Goal: Task Accomplishment & Management: Manage account settings

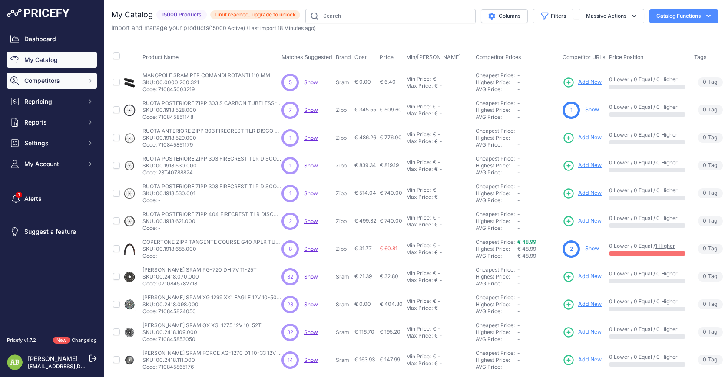
click at [69, 83] on span "Competitors" at bounding box center [52, 80] width 57 height 9
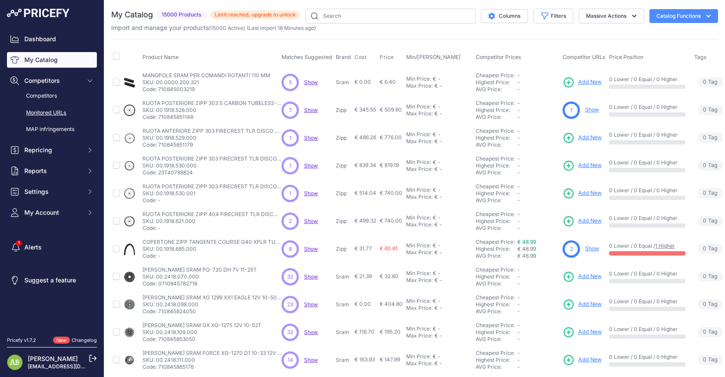
click at [50, 115] on link "Monitored URLs" at bounding box center [52, 112] width 90 height 15
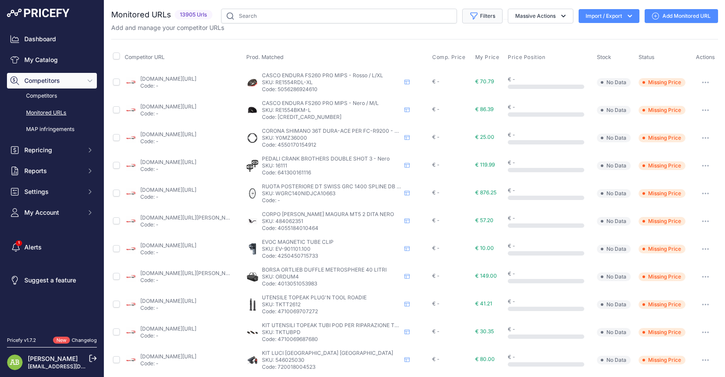
click at [481, 11] on button "Filters" at bounding box center [482, 16] width 40 height 15
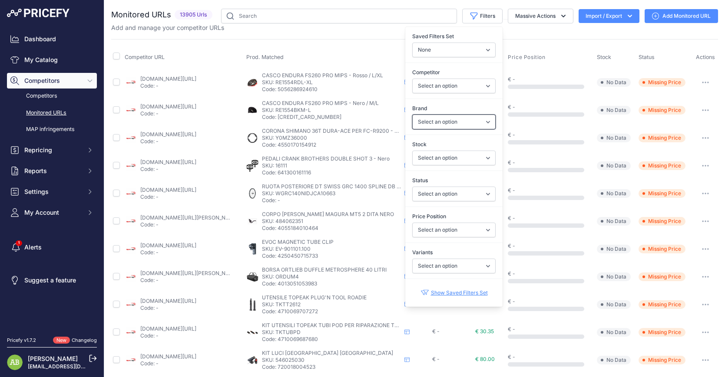
click at [446, 120] on select "Select an option 100% 4iiii ADIDAS All mountain style Alpinestars AMFLOW Andrea…" at bounding box center [453, 122] width 83 height 15
click at [412, 115] on select "Select an option 100% 4iiii ADIDAS All mountain style Alpinestars AMFLOW Andrea…" at bounding box center [453, 122] width 83 height 15
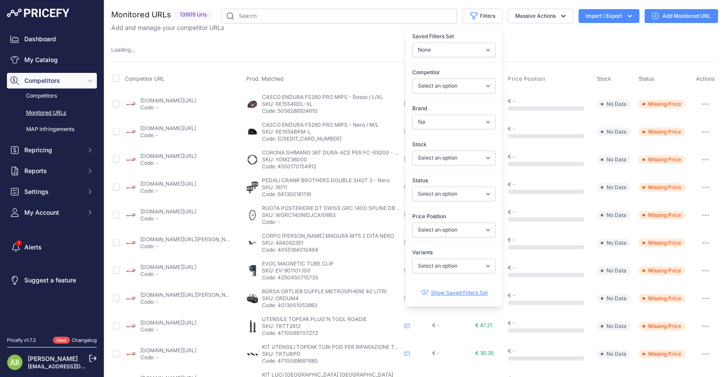
click at [438, 248] on div "Variants Select an option Yes No" at bounding box center [453, 261] width 97 height 32
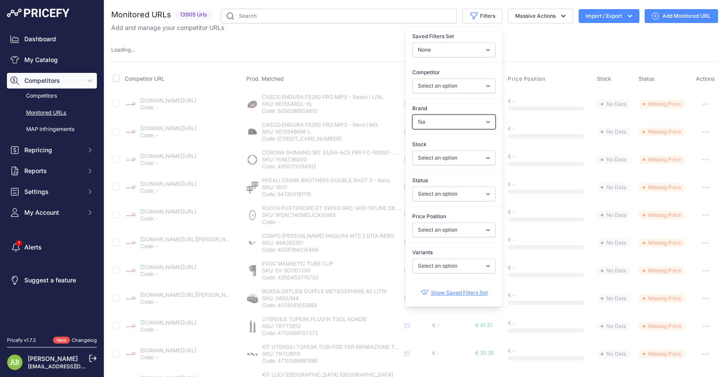
click at [435, 122] on select "Select an option 100% 4iiii ADIDAS All mountain style Alpinestars AMFLOW Andrea…" at bounding box center [453, 122] width 83 height 15
select select "FOX ABBIGLIAMENTO"
click at [412, 115] on select "Select an option 100% 4iiii ADIDAS All mountain style Alpinestars AMFLOW Andrea…" at bounding box center [453, 122] width 83 height 15
click at [442, 156] on select "Select an option In Stock Out Of Stock" at bounding box center [453, 158] width 83 height 15
select select "fsa"
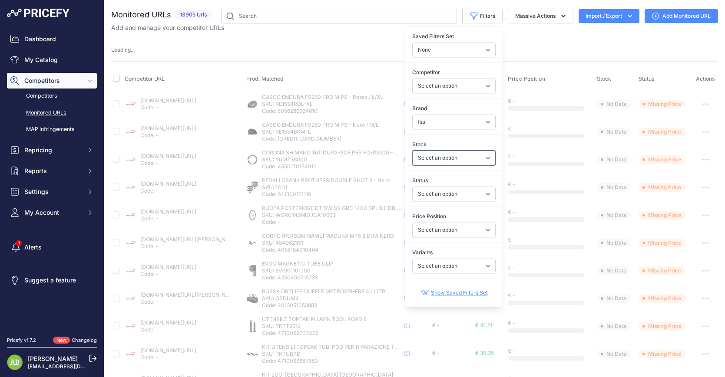
select select
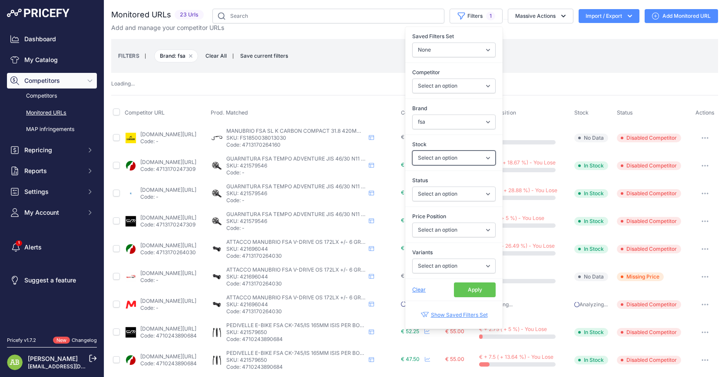
drag, startPoint x: 442, startPoint y: 156, endPoint x: 442, endPoint y: 196, distance: 39.9
click at [442, 156] on select "Select an option In Stock Out Of Stock" at bounding box center [453, 158] width 83 height 15
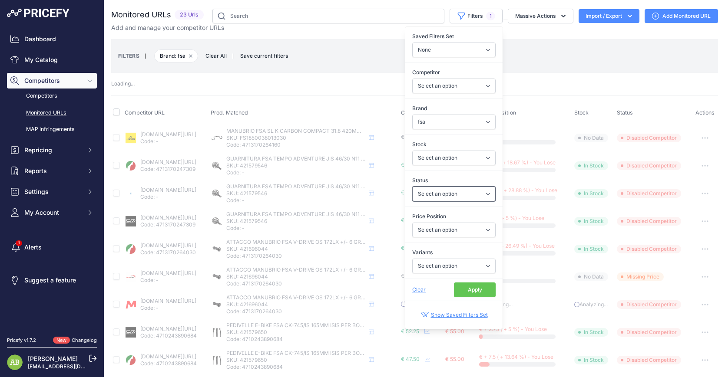
click at [437, 197] on select "Select an option Enabled Disabled In progress Scraping Failed Not Found Missing…" at bounding box center [453, 194] width 83 height 15
click at [440, 232] on select "Select an option I am lower Same price I am higher" at bounding box center [453, 230] width 83 height 15
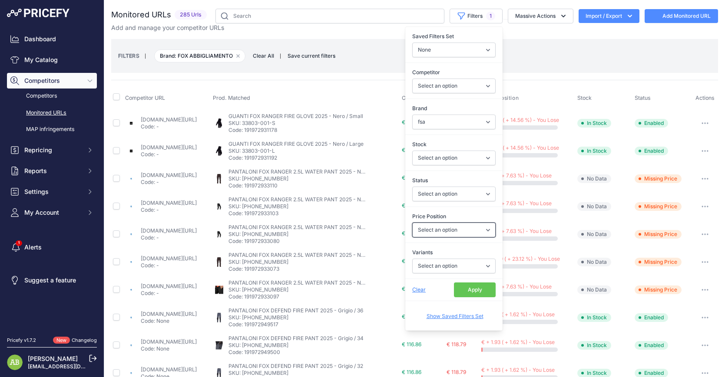
select select "FOX ABBIGLIAMENTO"
select select "0"
click at [412, 223] on select "Select an option I am lower Same price I am higher" at bounding box center [453, 230] width 83 height 15
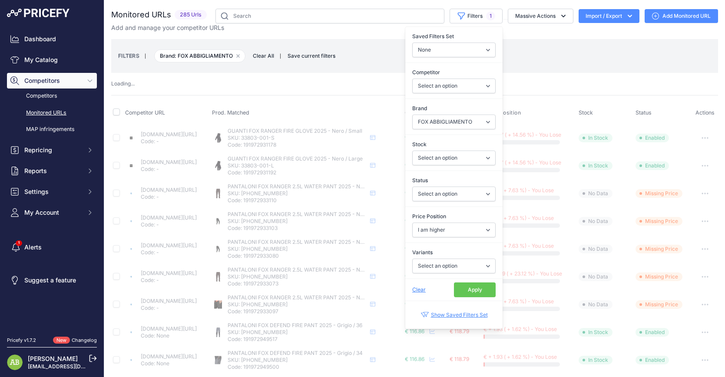
click at [460, 292] on button "Apply" at bounding box center [475, 290] width 42 height 15
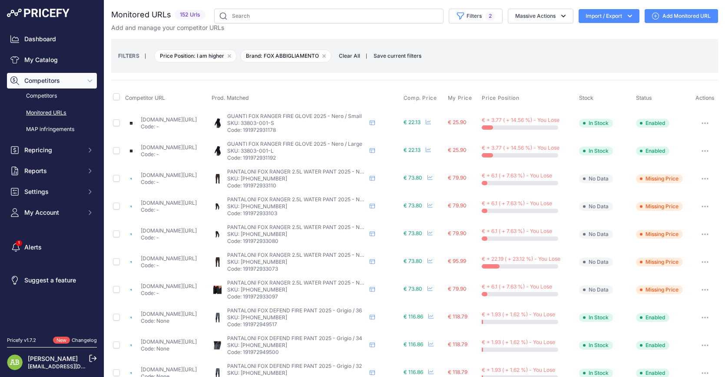
click at [598, 20] on button "Import / Export" at bounding box center [608, 16] width 61 height 14
click at [592, 49] on div "Export" at bounding box center [607, 50] width 69 height 16
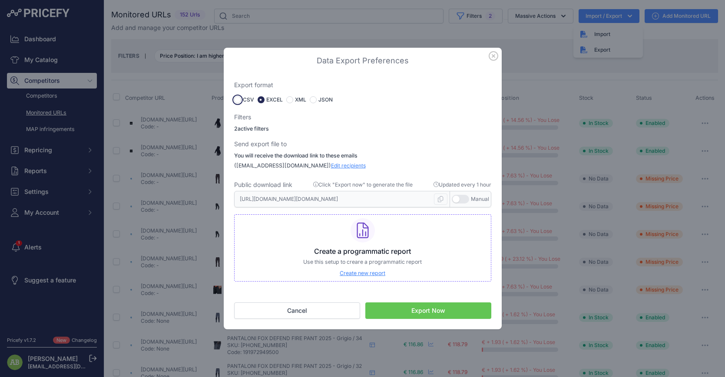
click at [239, 99] on input "radio" at bounding box center [237, 99] width 7 height 7
radio input "true"
type input "https://s3.us-west-2.amazonaws.com/download.pricefy.io/exports/monitored-urls/1…"
click at [260, 100] on input "radio" at bounding box center [260, 99] width 7 height 7
radio input "true"
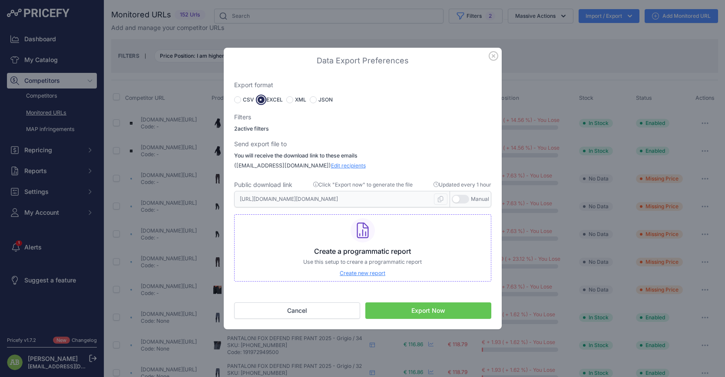
type input "[URL][DOMAIN_NAME][DOMAIN_NAME]"
click at [413, 310] on button "Export Now" at bounding box center [428, 311] width 126 height 16
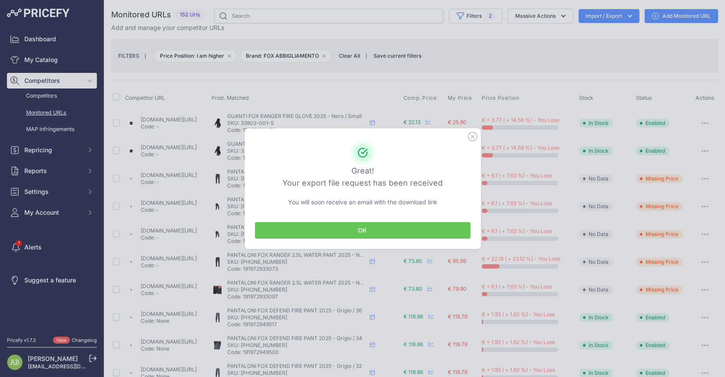
click at [359, 227] on button "OK" at bounding box center [362, 230] width 215 height 16
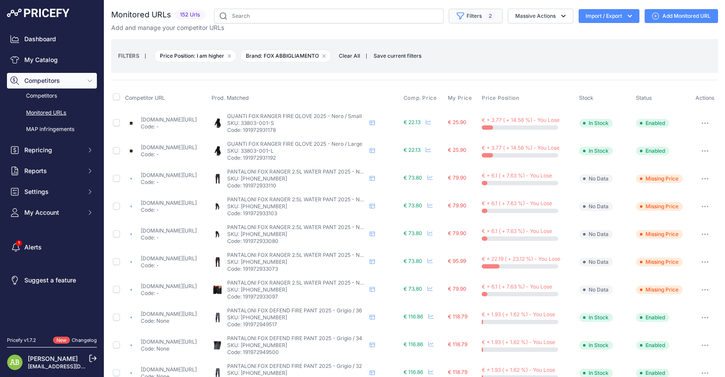
click at [464, 16] on button "Filters 2" at bounding box center [475, 16] width 54 height 15
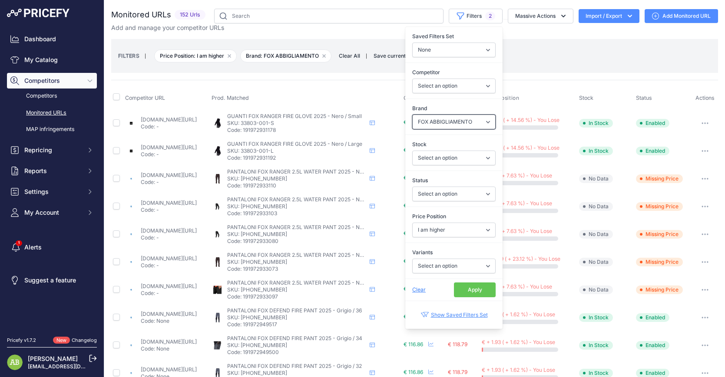
click at [452, 119] on select "Select an option 100% 4iiii ADIDAS All mountain style Alpinestars AMFLOW Andrea…" at bounding box center [453, 122] width 83 height 15
select select "Endura"
click at [412, 115] on select "Select an option 100% 4iiii ADIDAS All mountain style Alpinestars AMFLOW Andrea…" at bounding box center [453, 122] width 83 height 15
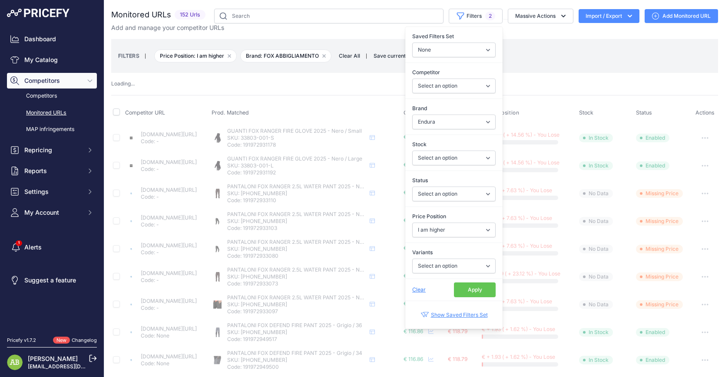
click at [463, 292] on button "Apply" at bounding box center [475, 290] width 42 height 15
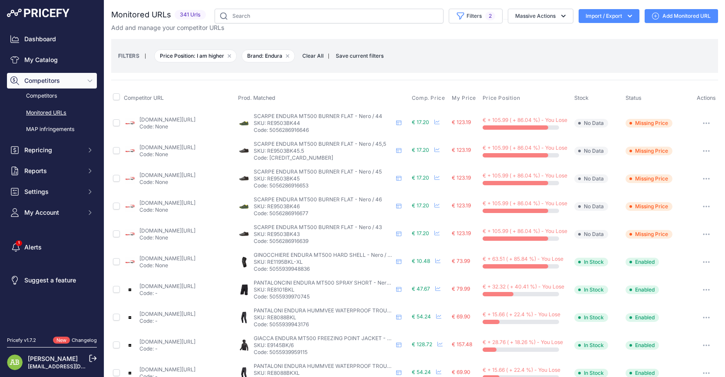
click at [607, 17] on button "Import / Export" at bounding box center [608, 16] width 61 height 14
click at [601, 35] on span "Import" at bounding box center [602, 34] width 16 height 7
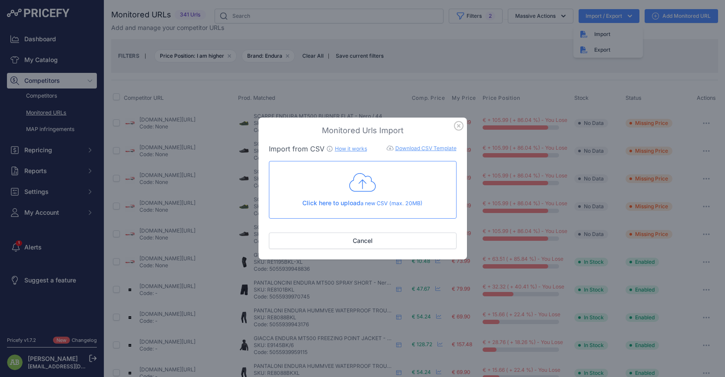
click at [565, 48] on div "Monitored Urls Import Import from CSV How it works Download CSV Template Check …" at bounding box center [362, 188] width 725 height 377
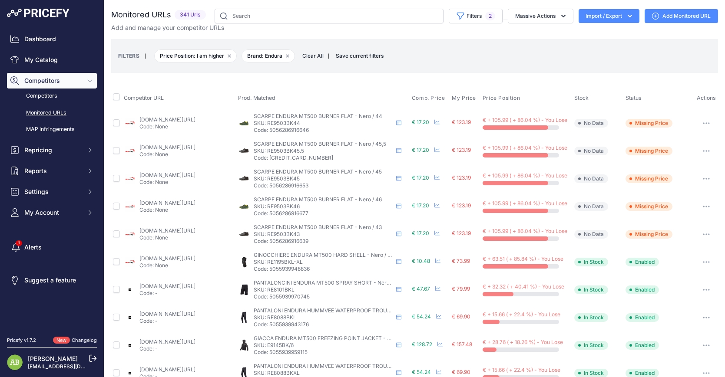
click at [597, 16] on button "Import / Export" at bounding box center [608, 16] width 61 height 14
click at [588, 43] on div "Export" at bounding box center [607, 50] width 69 height 16
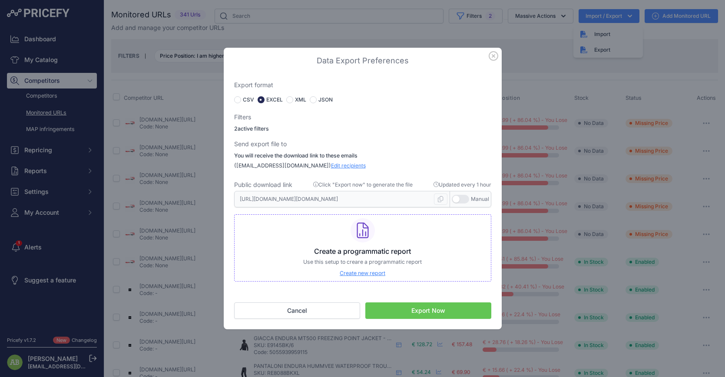
click at [411, 307] on button "Export Now" at bounding box center [428, 311] width 126 height 16
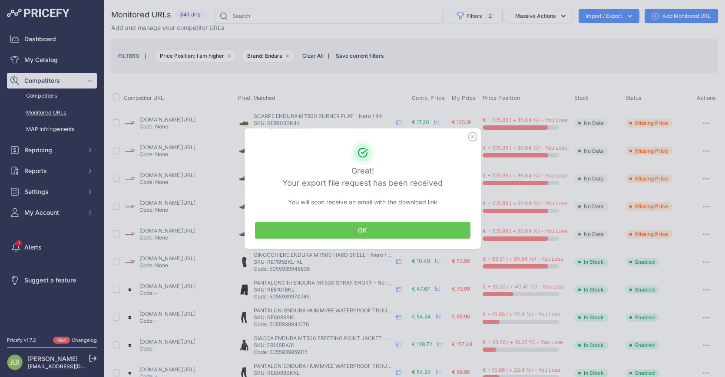
click at [347, 239] on div "OK" at bounding box center [362, 230] width 236 height 37
click at [376, 231] on button "OK" at bounding box center [362, 230] width 215 height 16
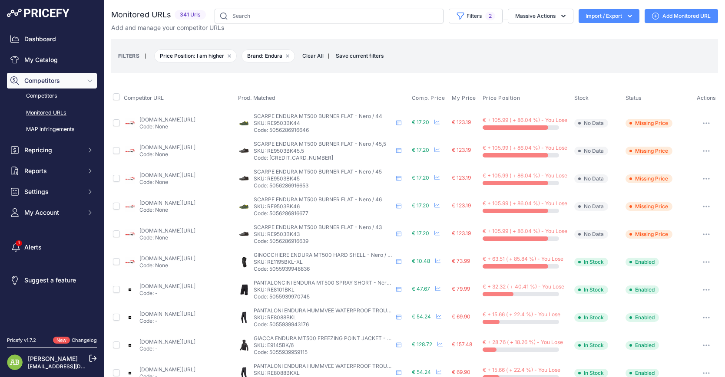
click at [608, 15] on button "Import / Export" at bounding box center [608, 16] width 61 height 14
click at [602, 49] on div "Export" at bounding box center [607, 50] width 69 height 16
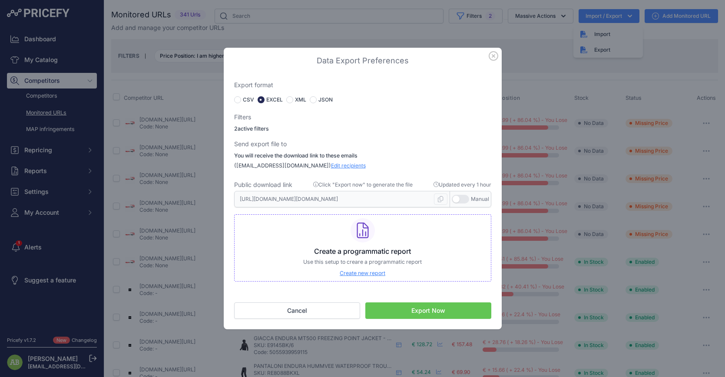
click at [492, 56] on icon "button" at bounding box center [493, 56] width 10 height 10
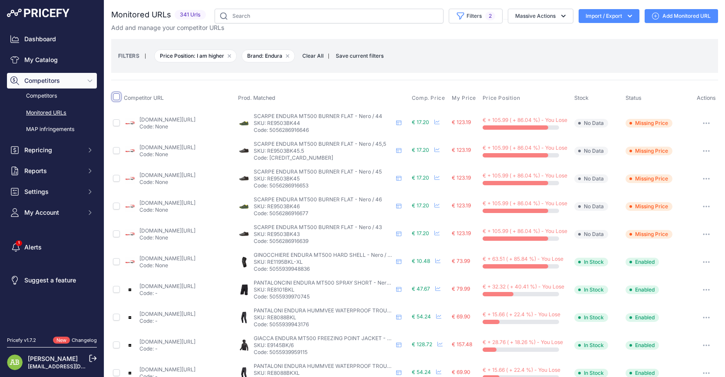
click at [114, 96] on input "checkbox" at bounding box center [116, 96] width 7 height 7
checkbox input "true"
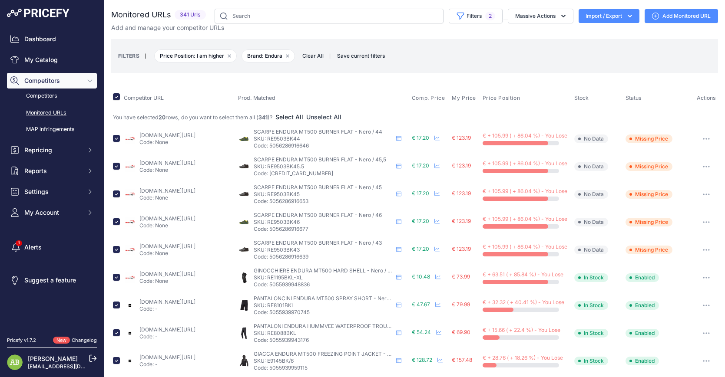
click at [291, 114] on button "Select All" at bounding box center [289, 117] width 28 height 9
click at [603, 17] on button "Import / Export" at bounding box center [608, 16] width 61 height 14
click at [600, 47] on div "Export" at bounding box center [607, 50] width 69 height 16
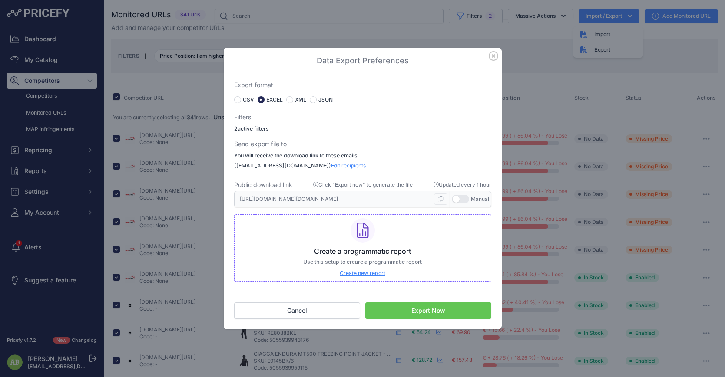
click at [415, 309] on button "Export Now" at bounding box center [428, 311] width 126 height 16
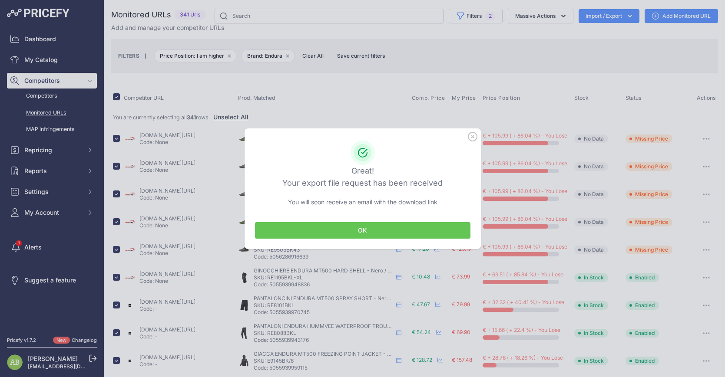
click at [359, 224] on button "OK" at bounding box center [362, 230] width 215 height 16
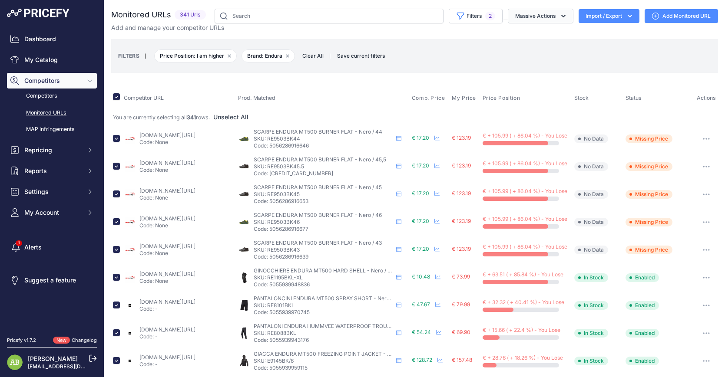
click at [556, 21] on button "Massive Actions" at bounding box center [541, 16] width 66 height 15
click at [431, 87] on div "Competitor URL Prod. Matched Comp. Price My Price" at bounding box center [414, 380] width 606 height 601
click at [47, 99] on link "Competitors" at bounding box center [52, 96] width 90 height 15
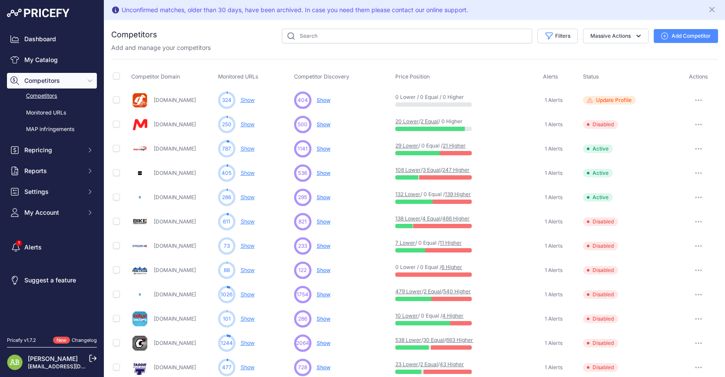
click at [52, 62] on link "My Catalog" at bounding box center [52, 60] width 90 height 16
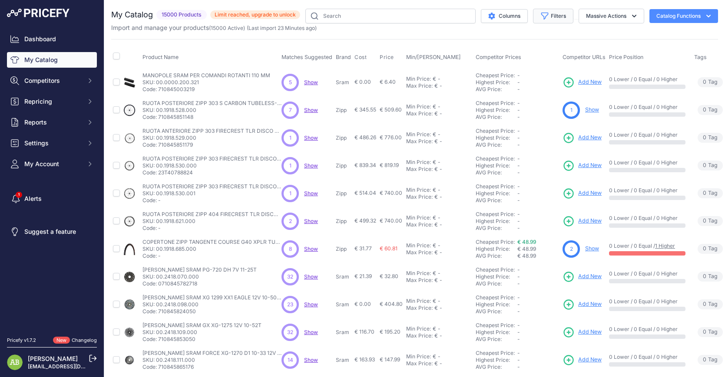
click at [557, 15] on button "Filters" at bounding box center [553, 16] width 40 height 15
click at [622, 12] on button "Massive Actions" at bounding box center [611, 16] width 66 height 15
click at [655, 14] on button "Catalog Functions" at bounding box center [683, 16] width 69 height 14
click at [540, 13] on icon "button" at bounding box center [544, 16] width 9 height 9
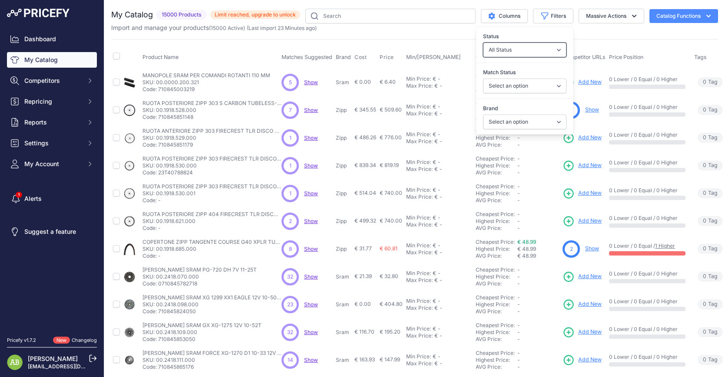
click at [490, 53] on select "All Status Only Enabled Only Disabled" at bounding box center [524, 50] width 83 height 15
click at [507, 56] on select "All Status Only Enabled Only Disabled" at bounding box center [524, 50] width 83 height 15
click at [503, 84] on select "Select an option Matched Unmatched" at bounding box center [524, 86] width 83 height 15
click at [504, 92] on select "Select an option Matched Unmatched" at bounding box center [524, 86] width 83 height 15
click at [503, 120] on select "Select an option 100% 4iiii ADIDAS All mountain style Alpinestars AMFLOW Andrea…" at bounding box center [524, 122] width 83 height 15
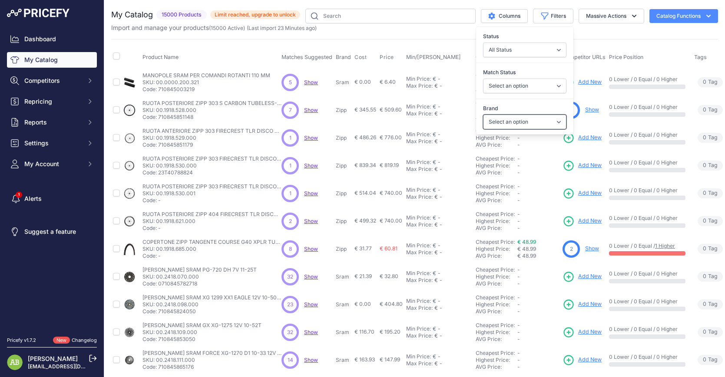
select select "Endura"
click at [483, 115] on select "Select an option 100% 4iiii ADIDAS All mountain style Alpinestars AMFLOW Andrea…" at bounding box center [524, 122] width 83 height 15
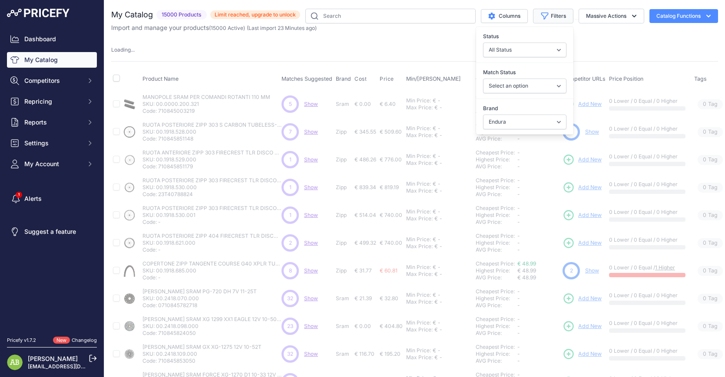
click at [533, 19] on button "Filters" at bounding box center [553, 16] width 40 height 15
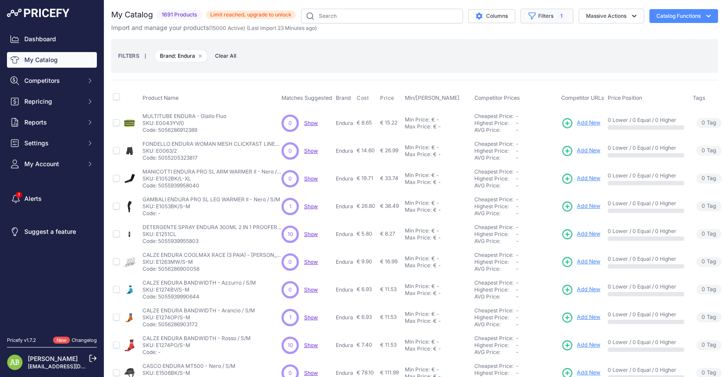
click at [532, 22] on button "Filters 1" at bounding box center [546, 16] width 53 height 15
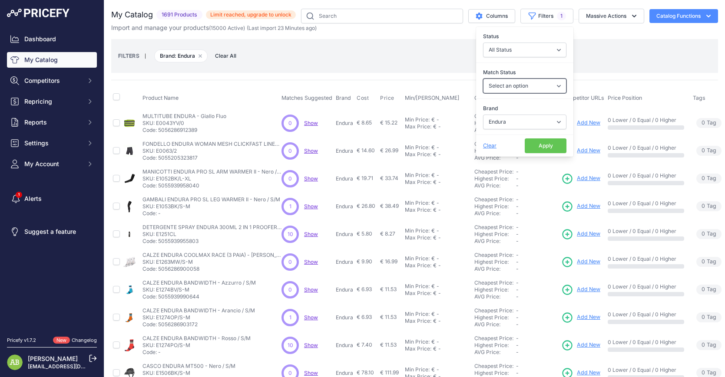
click at [511, 90] on select "Select an option Matched Unmatched" at bounding box center [524, 86] width 83 height 15
select select "1"
click at [483, 79] on select "Select an option Matched Unmatched" at bounding box center [524, 86] width 83 height 15
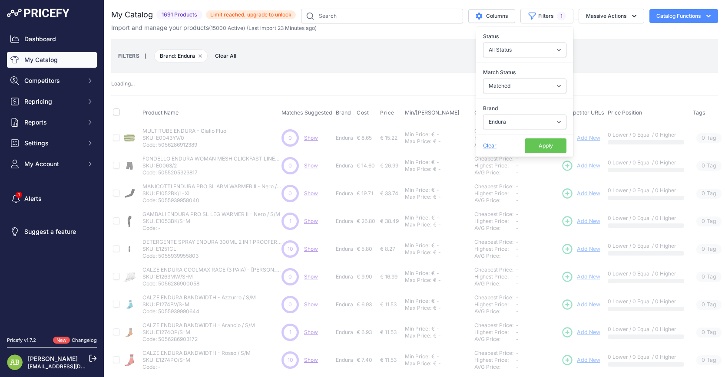
click at [536, 152] on button "Apply" at bounding box center [545, 145] width 42 height 15
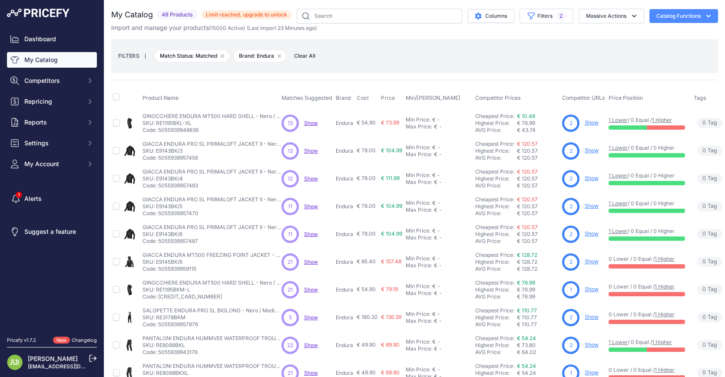
click at [134, 60] on div "FILTERS | Match Status: Matched Remove filter option Brand: Endura Remove filte…" at bounding box center [414, 55] width 593 height 23
click at [129, 56] on small "FILTERS" at bounding box center [128, 56] width 21 height 7
click at [690, 15] on button "Catalog Functions" at bounding box center [683, 16] width 69 height 14
click at [665, 46] on div "Export" at bounding box center [668, 50] width 97 height 16
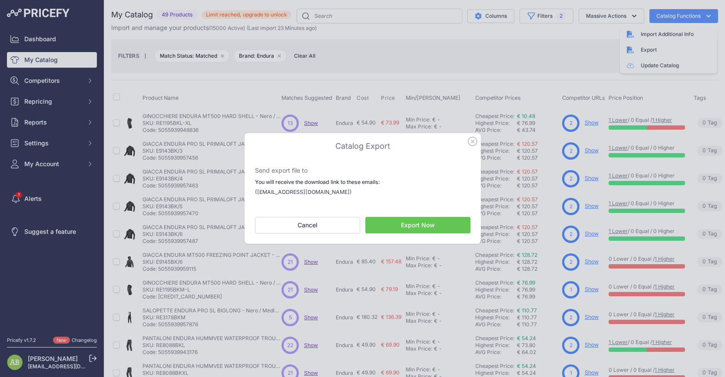
click at [473, 141] on icon "button" at bounding box center [472, 141] width 9 height 9
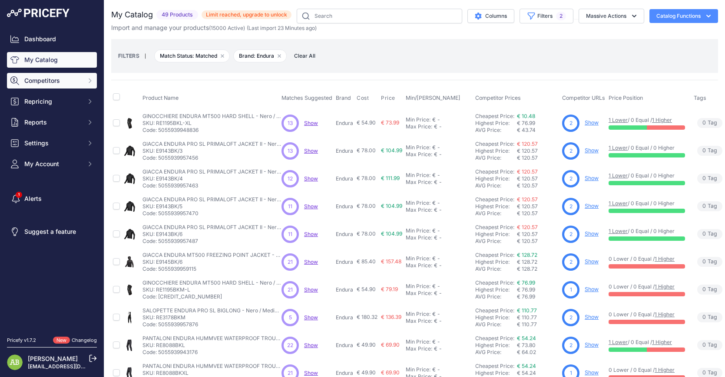
click at [84, 76] on button "Competitors" at bounding box center [52, 81] width 90 height 16
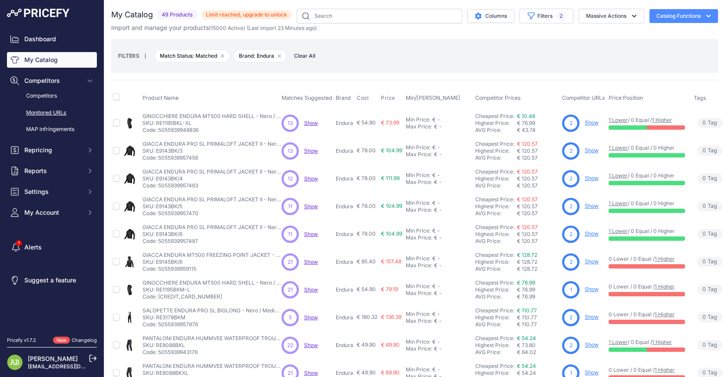
click at [73, 109] on link "Monitored URLs" at bounding box center [52, 112] width 90 height 15
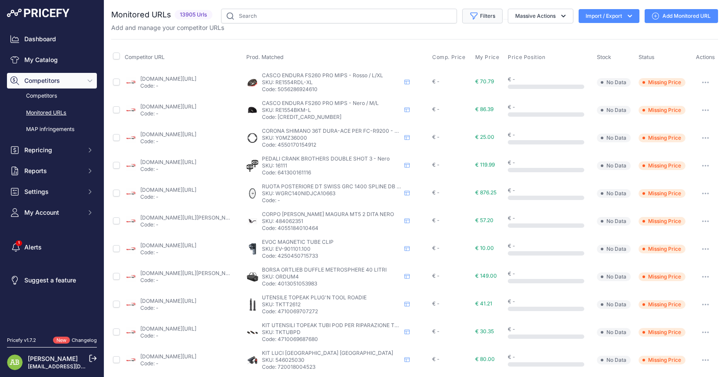
click at [486, 16] on button "Filters" at bounding box center [482, 16] width 40 height 15
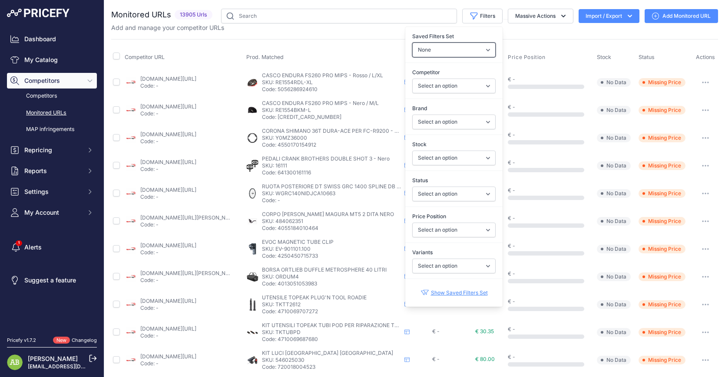
click at [430, 53] on select "None Competitors Cheaper Than Me Competitors Products Out Of Stock Competitors …" at bounding box center [453, 50] width 83 height 15
select select "32183"
click at [412, 43] on select "None Competitors Cheaper Than Me Competitors Products Out Of Stock Competitors …" at bounding box center [453, 50] width 83 height 15
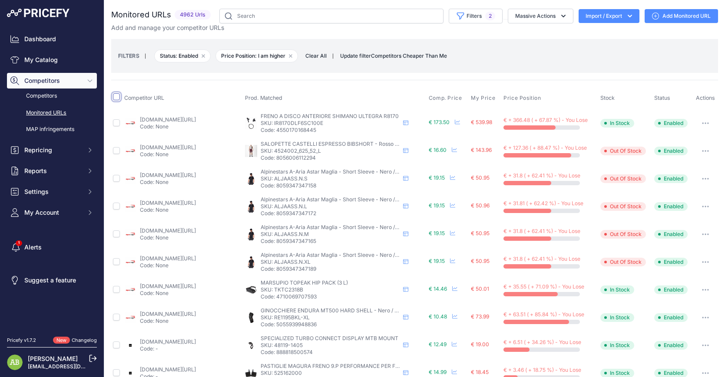
click at [114, 100] on input "checkbox" at bounding box center [116, 96] width 7 height 7
checkbox input "true"
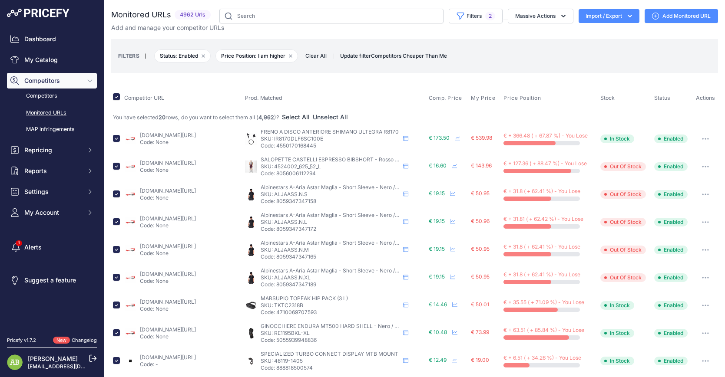
click at [307, 115] on button "Select All" at bounding box center [296, 117] width 28 height 9
click at [591, 18] on button "Import / Export" at bounding box center [608, 16] width 61 height 14
click at [590, 47] on div "Export" at bounding box center [607, 50] width 69 height 16
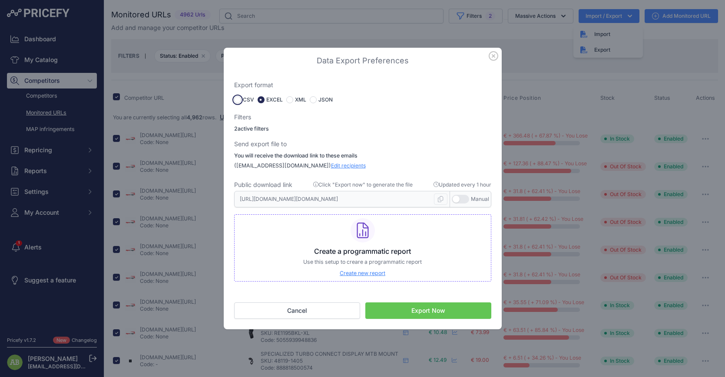
click at [238, 98] on input "radio" at bounding box center [237, 99] width 7 height 7
radio input "true"
type input "https://s3.us-west-2.amazonaws.com/download.pricefy.io/exports/monitored-urls/1…"
click at [265, 98] on div "EXCEL" at bounding box center [269, 99] width 25 height 7
click at [261, 98] on input "radio" at bounding box center [260, 99] width 7 height 7
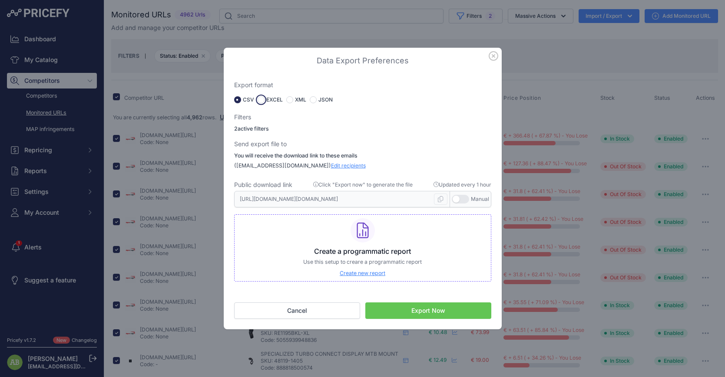
radio input "true"
type input "https://s3.us-west-2.amazonaws.com/download.pricefy.io/exports/monitored-urls/1…"
click at [395, 307] on button "Export Now" at bounding box center [428, 311] width 126 height 16
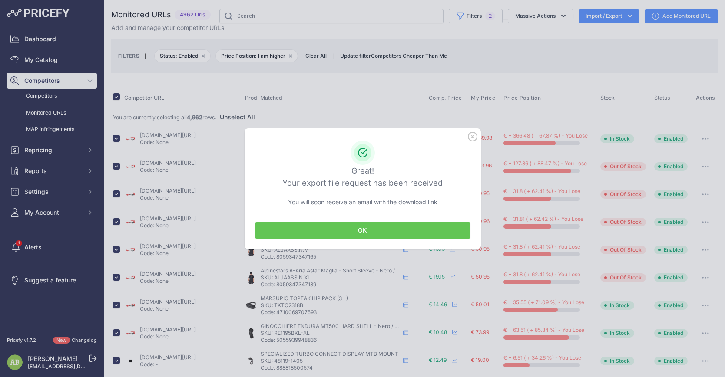
click at [359, 225] on button "OK" at bounding box center [362, 230] width 215 height 16
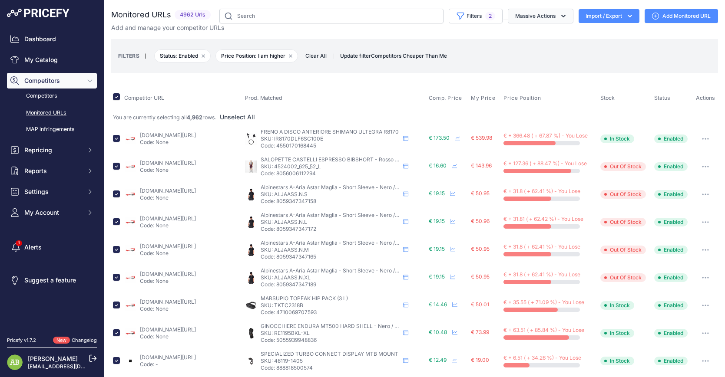
click at [549, 18] on button "Massive Actions" at bounding box center [541, 16] width 66 height 15
click at [584, 17] on button "Import / Export" at bounding box center [608, 16] width 61 height 14
click at [250, 99] on span "Prod. Matched" at bounding box center [263, 98] width 37 height 7
click at [43, 192] on span "Settings" at bounding box center [52, 192] width 57 height 9
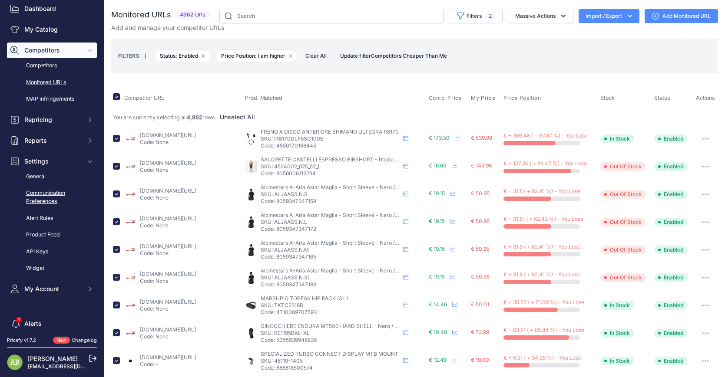
scroll to position [43, 0]
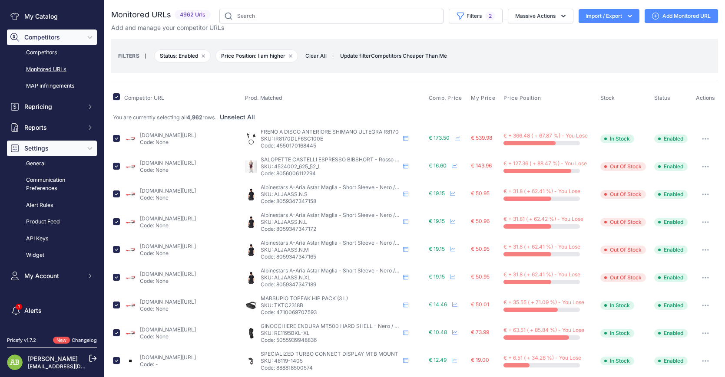
click at [46, 153] on button "Settings" at bounding box center [52, 149] width 90 height 16
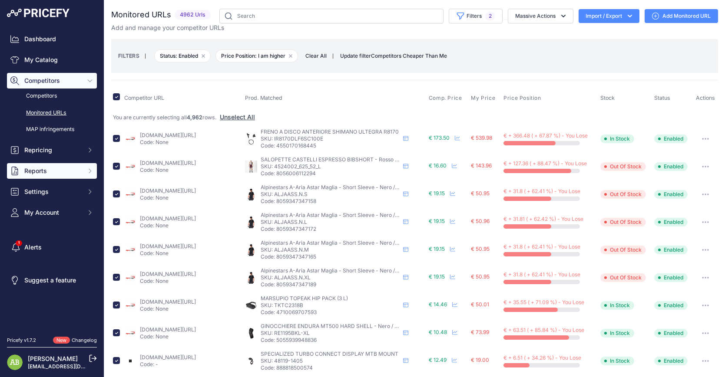
click at [49, 172] on span "Reports" at bounding box center [52, 171] width 57 height 9
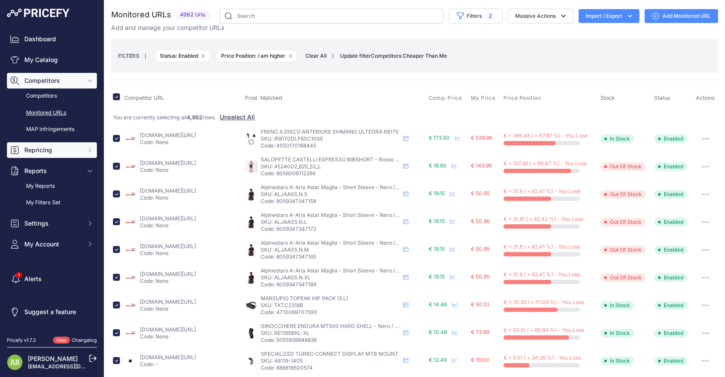
click at [52, 155] on button "Repricing" at bounding box center [52, 150] width 90 height 16
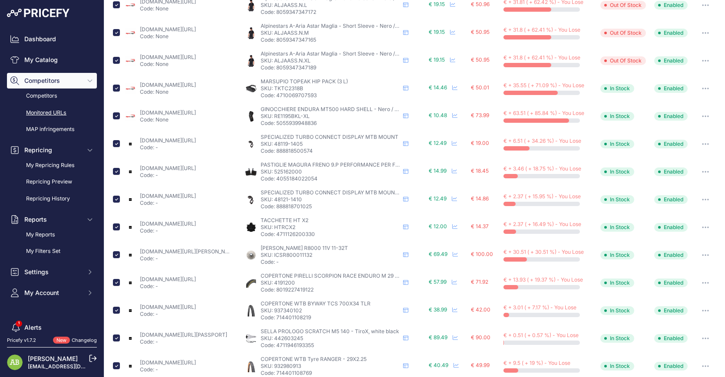
scroll to position [339, 0]
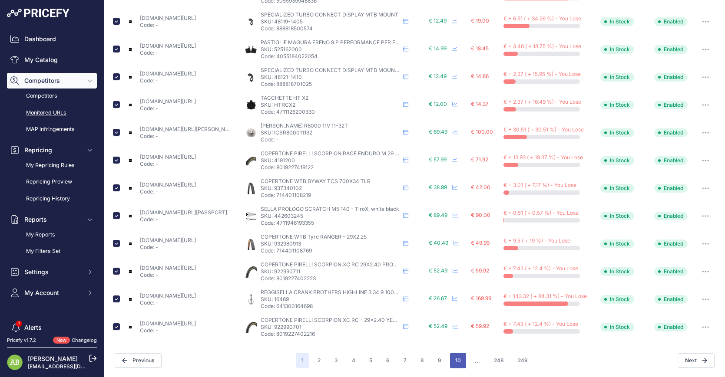
click at [450, 361] on button "10" at bounding box center [458, 361] width 16 height 16
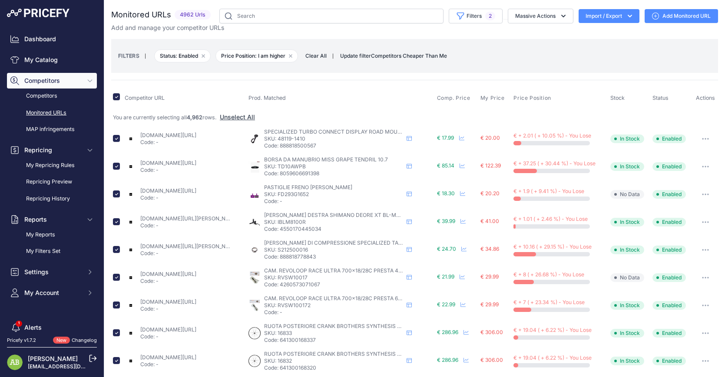
scroll to position [339, 0]
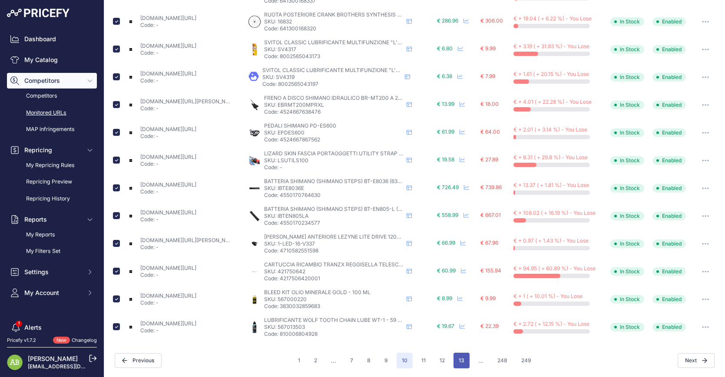
click at [460, 358] on button "13" at bounding box center [461, 361] width 16 height 16
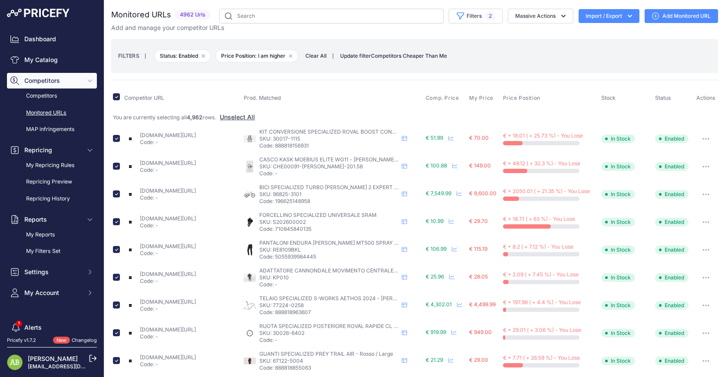
click at [605, 18] on button "Import / Export" at bounding box center [608, 16] width 61 height 14
click at [541, 14] on button "Massive Actions" at bounding box center [541, 16] width 66 height 15
click at [540, 20] on button "Massive Actions" at bounding box center [541, 16] width 66 height 15
click at [594, 21] on button "Import / Export" at bounding box center [608, 16] width 61 height 14
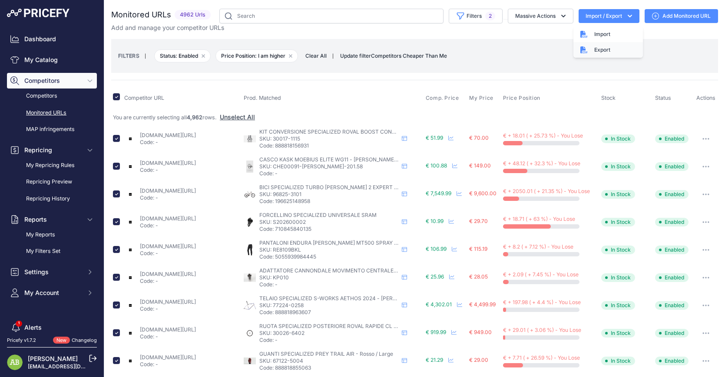
click at [592, 47] on div "Export" at bounding box center [607, 50] width 69 height 16
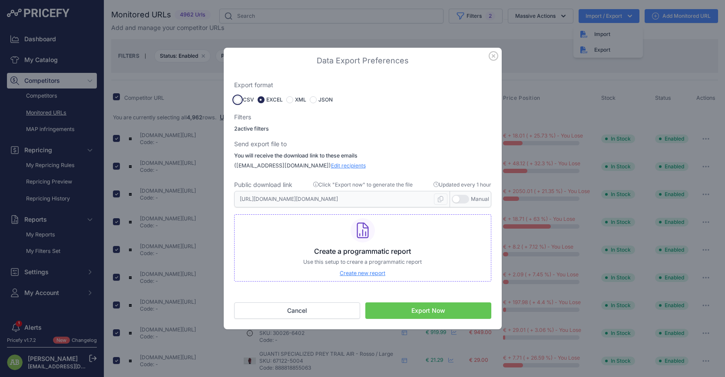
click at [237, 102] on input "radio" at bounding box center [237, 99] width 7 height 7
radio input "true"
type input "https://s3.us-west-2.amazonaws.com/download.pricefy.io/exports/monitored-urls/1…"
click at [266, 101] on label "EXCEL" at bounding box center [274, 99] width 16 height 7
click at [262, 99] on input "radio" at bounding box center [260, 99] width 7 height 7
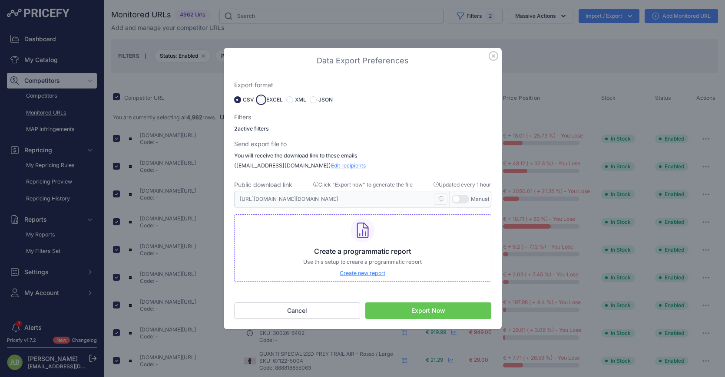
radio input "true"
type input "https://s3.us-west-2.amazonaws.com/download.pricefy.io/exports/monitored-urls/1…"
click at [260, 129] on p "2 active filters" at bounding box center [362, 129] width 257 height 8
click at [392, 163] on p "( marketing@pro-mstore.com + other -1 ) Edit recipients Upgrade to unlock" at bounding box center [362, 166] width 257 height 8
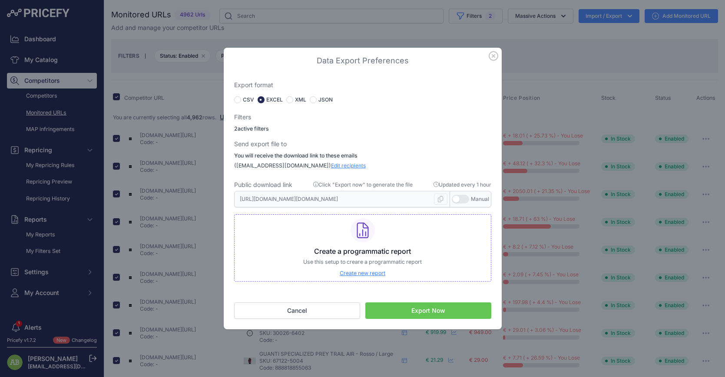
click at [405, 309] on button "Export Now" at bounding box center [428, 311] width 126 height 16
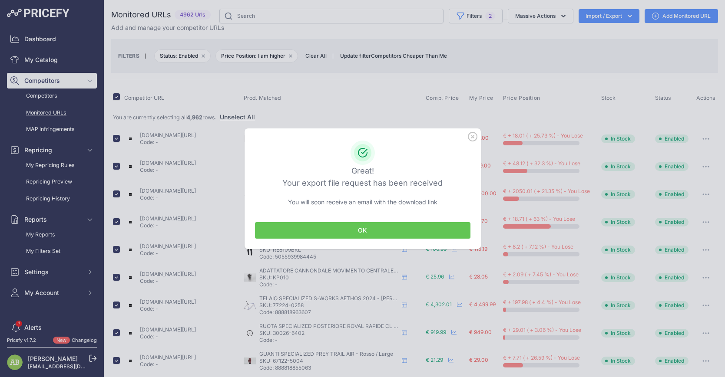
click at [350, 233] on button "OK" at bounding box center [362, 230] width 215 height 16
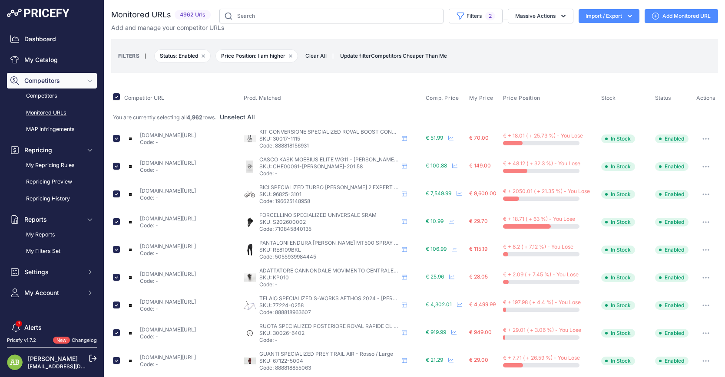
click at [18, 49] on div "Dashboard My Catalog Competitors Competitors Monitored URLs MAP infringements R…" at bounding box center [52, 166] width 90 height 270
click at [31, 56] on link "My Catalog" at bounding box center [52, 60] width 90 height 16
click at [30, 69] on div "Dashboard My Catalog Competitors Competitors Monitored URLs MAP infringements R…" at bounding box center [52, 166] width 90 height 270
click at [34, 65] on link "My Catalog" at bounding box center [52, 60] width 90 height 16
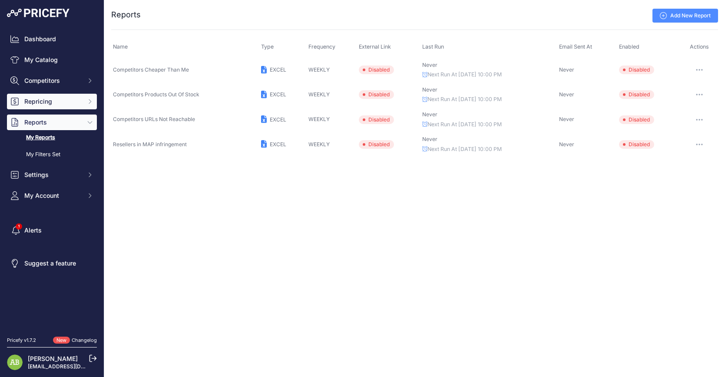
click at [56, 94] on button "Repricing" at bounding box center [52, 102] width 90 height 16
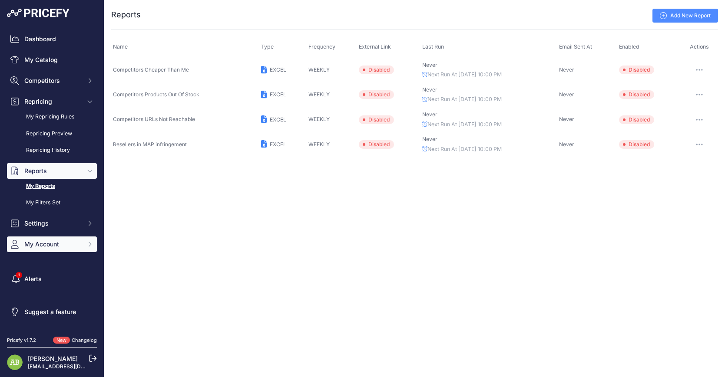
click at [60, 242] on span "My Account" at bounding box center [52, 244] width 57 height 9
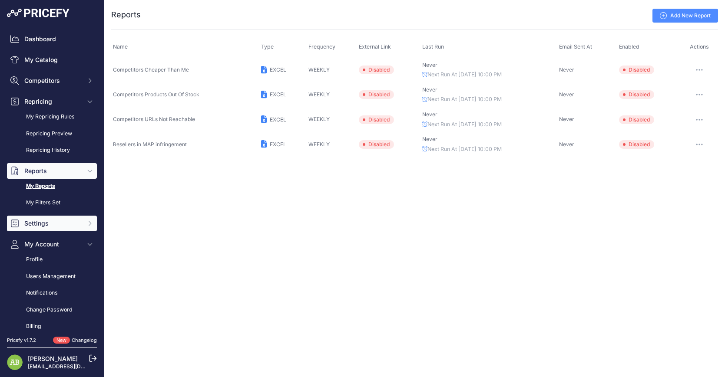
click at [54, 223] on span "Settings" at bounding box center [52, 223] width 57 height 9
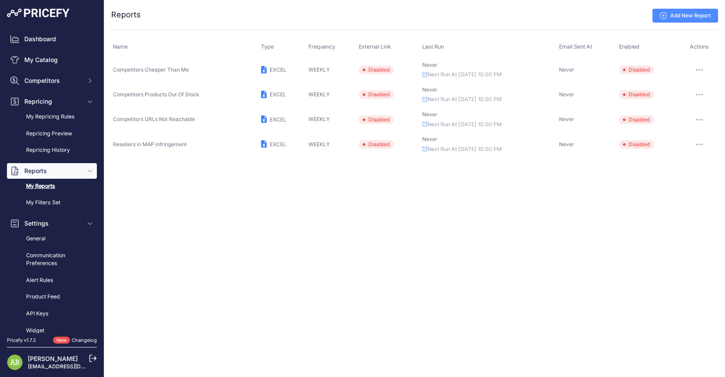
click at [47, 68] on div "Dashboard My Catalog Competitors Competitors Monitored URLs MAP infringements R…" at bounding box center [52, 236] width 90 height 410
click at [41, 64] on link "My Catalog" at bounding box center [52, 60] width 90 height 16
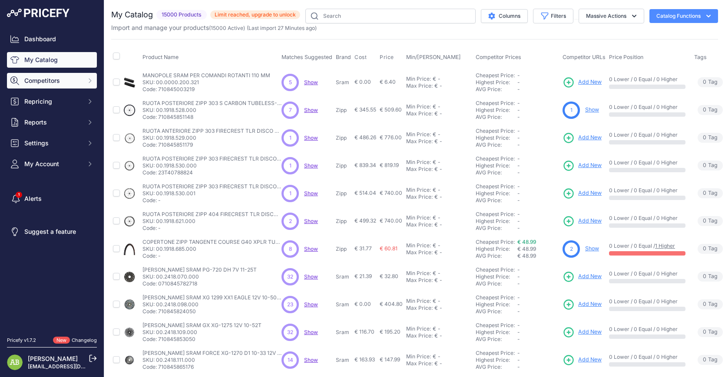
click at [43, 84] on span "Competitors" at bounding box center [52, 80] width 57 height 9
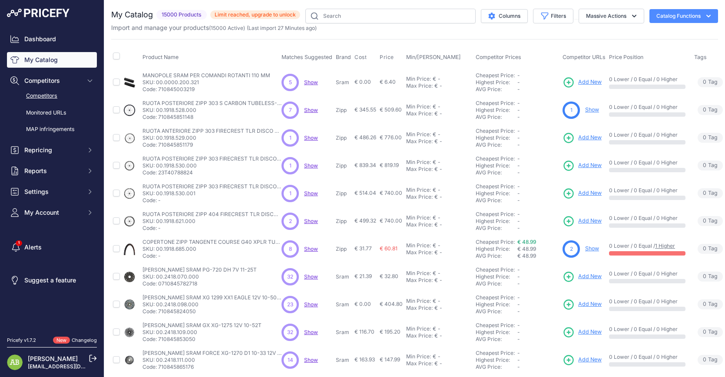
click at [43, 102] on link "Competitors" at bounding box center [52, 96] width 90 height 15
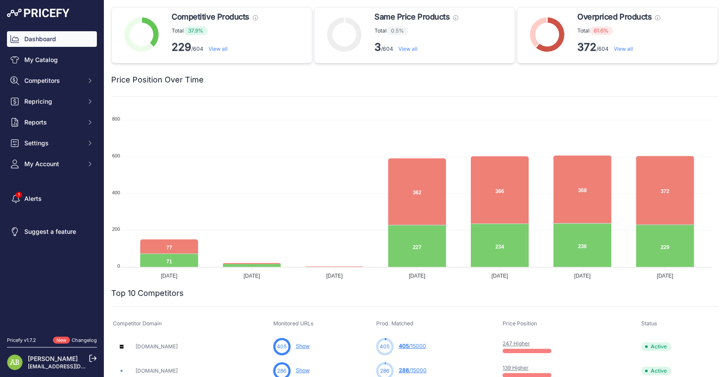
click at [618, 48] on link "View all" at bounding box center [622, 49] width 19 height 7
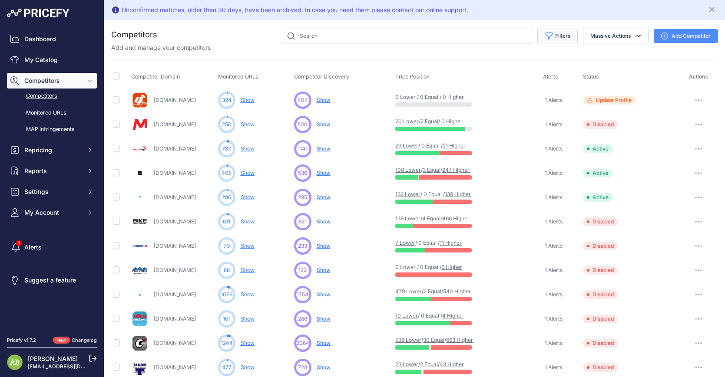
click at [537, 31] on button "Filters" at bounding box center [557, 36] width 40 height 15
click at [514, 72] on select "Select an option Active Disabled Update Profile Pending Approval Hidden Archived" at bounding box center [528, 70] width 83 height 15
click at [546, 38] on icon "button" at bounding box center [549, 36] width 7 height 7
click at [26, 107] on link "Monitored URLs" at bounding box center [52, 112] width 90 height 15
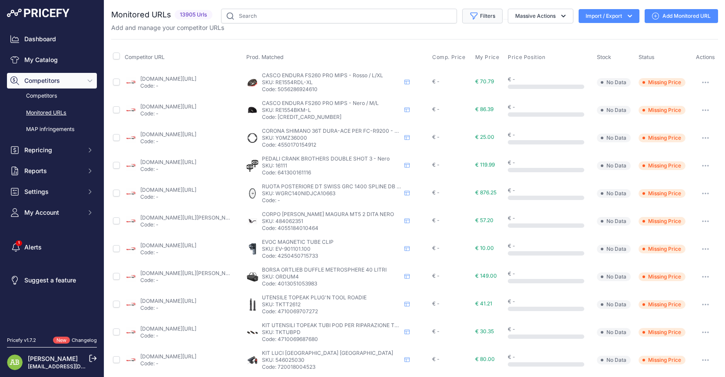
click at [480, 16] on button "Filters" at bounding box center [482, 16] width 40 height 15
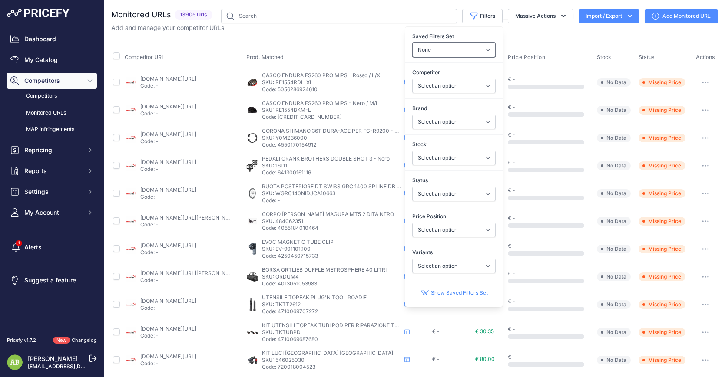
click at [456, 46] on select "None Competitors Cheaper Than Me Competitors Products Out Of Stock Competitors …" at bounding box center [453, 50] width 83 height 15
select select "32183"
click at [412, 43] on select "None Competitors Cheaper Than Me Competitors Products Out Of Stock Competitors …" at bounding box center [453, 50] width 83 height 15
click at [446, 92] on select "Select an option [DOMAIN_NAME] [DOMAIN_NAME] [DOMAIN_NAME] [DOMAIN_NAME] [DOMAI…" at bounding box center [453, 86] width 83 height 15
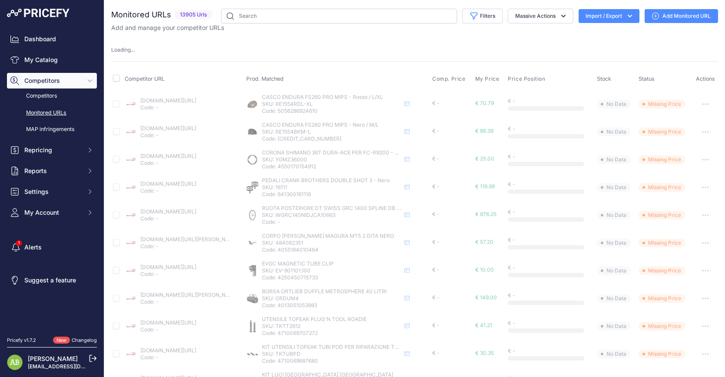
click at [469, 23] on div "Add and manage your competitor URLs" at bounding box center [414, 27] width 606 height 9
click at [476, 20] on button "Filters" at bounding box center [482, 16] width 40 height 15
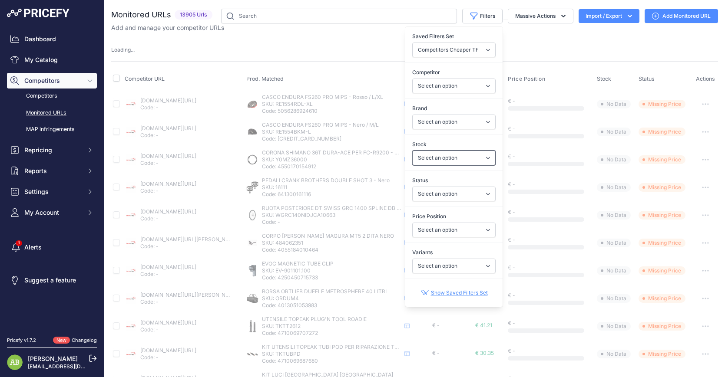
click at [452, 160] on select "Select an option In Stock Out Of Stock" at bounding box center [453, 158] width 83 height 15
click at [441, 119] on select "Select an option 100% 4iiii ADIDAS All mountain style Alpinestars AMFLOW Andrea…" at bounding box center [453, 122] width 83 height 15
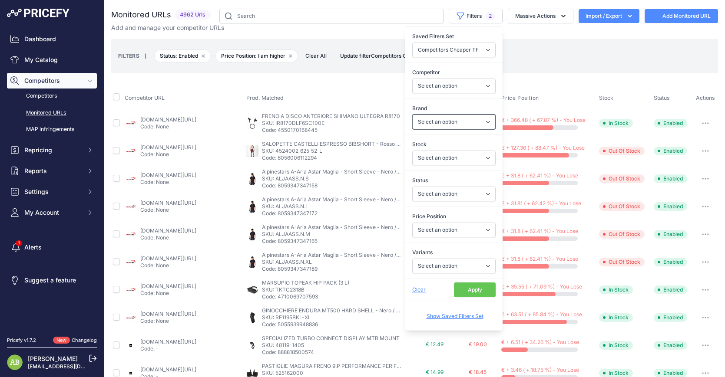
select select
select select "1"
select select "0"
click at [434, 125] on select "Select an option 100% 4iiii ADIDAS All mountain style Alpinestars AMFLOW Andrea…" at bounding box center [453, 122] width 83 height 15
select select "Endura"
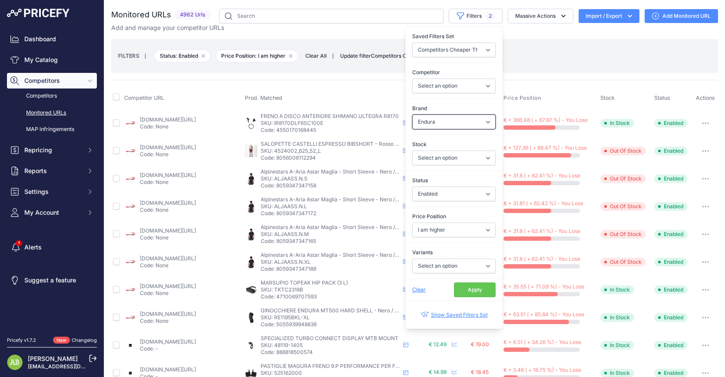
click at [412, 115] on select "Select an option 100% 4iiii ADIDAS All mountain style Alpinestars AMFLOW Andrea…" at bounding box center [453, 122] width 83 height 15
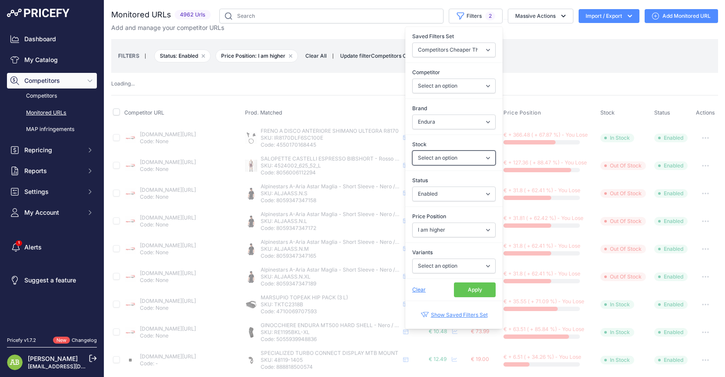
click at [439, 157] on select "Select an option In Stock Out Of Stock" at bounding box center [453, 158] width 83 height 15
click at [415, 193] on select "Select an option Enabled Disabled In progress Scraping Failed Not Found Missing…" at bounding box center [453, 194] width 83 height 15
click at [435, 193] on select "Select an option Enabled Disabled In progress Scraping Failed Not Found Missing…" at bounding box center [453, 194] width 83 height 15
click at [433, 234] on select "Select an option I am lower Same price I am higher" at bounding box center [453, 230] width 83 height 15
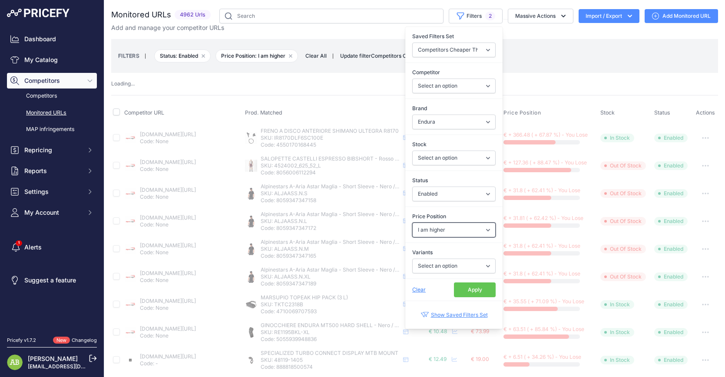
click at [433, 234] on select "Select an option I am lower Same price I am higher" at bounding box center [453, 230] width 83 height 15
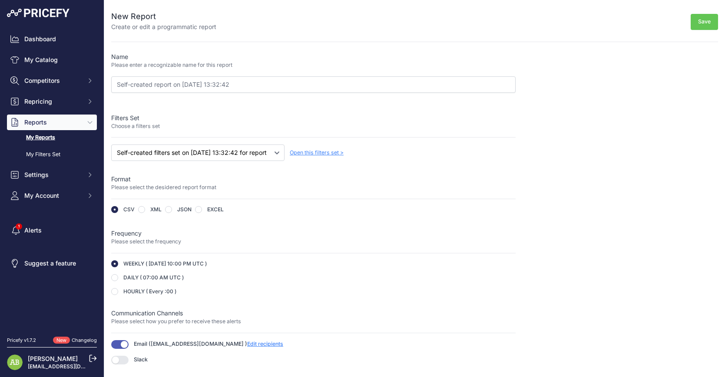
click at [305, 152] on span "Open this filters set >" at bounding box center [317, 152] width 54 height 7
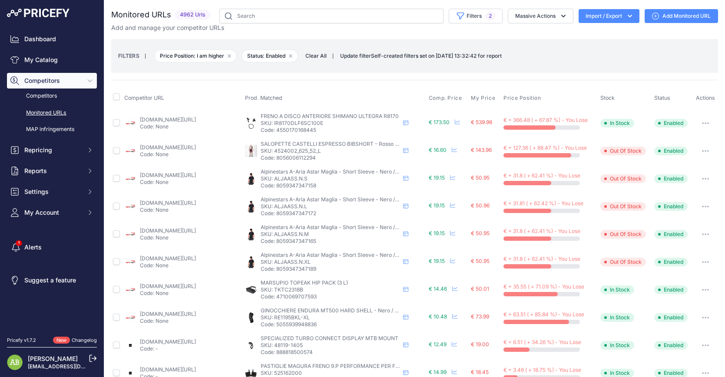
select select "1"
select select "0"
click at [466, 17] on button "Filters 2" at bounding box center [475, 16] width 54 height 15
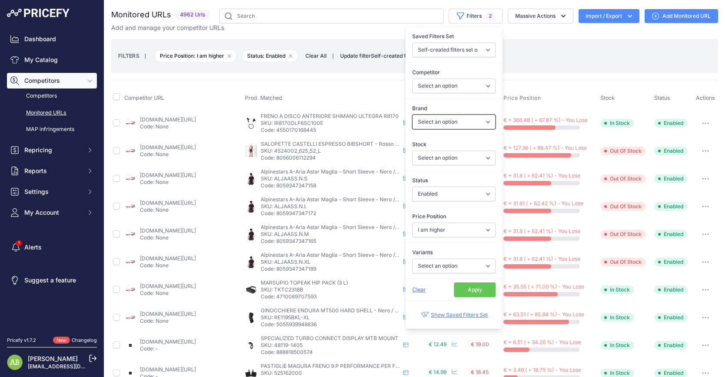
click at [442, 128] on select "Select an option 100% 4iiii ADIDAS All mountain style Alpinestars AMFLOW Andrea…" at bounding box center [453, 122] width 83 height 15
select select "Endura"
click at [412, 115] on select "Select an option 100% 4iiii ADIDAS All mountain style Alpinestars AMFLOW Andrea…" at bounding box center [453, 122] width 83 height 15
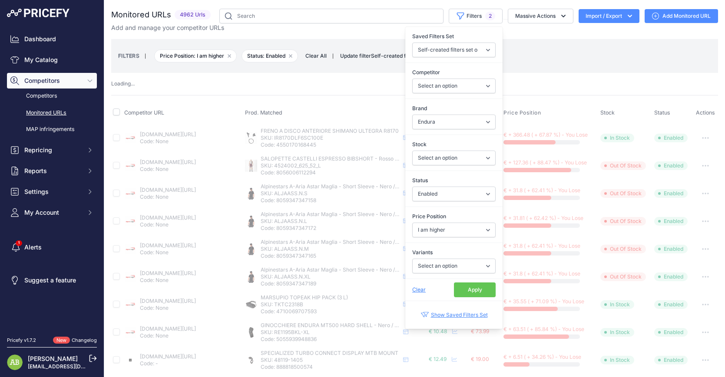
click at [471, 289] on button "Apply" at bounding box center [475, 290] width 42 height 15
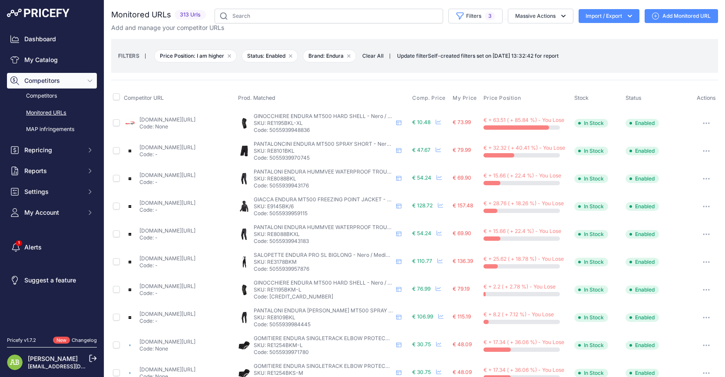
click at [611, 18] on button "Import / Export" at bounding box center [608, 16] width 61 height 14
click at [608, 51] on div "Export" at bounding box center [607, 50] width 69 height 16
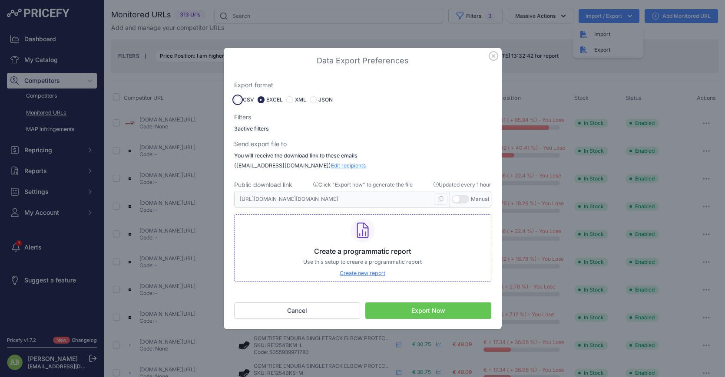
click at [237, 99] on input "radio" at bounding box center [237, 99] width 7 height 7
radio input "true"
type input "https://s3.us-west-2.amazonaws.com/download.pricefy.io/exports/monitored-urls/1…"
click at [402, 311] on button "Export Now" at bounding box center [428, 311] width 126 height 16
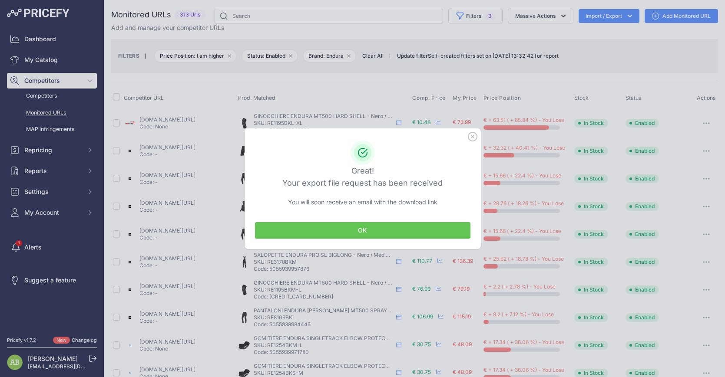
click at [358, 231] on button "OK" at bounding box center [362, 230] width 215 height 16
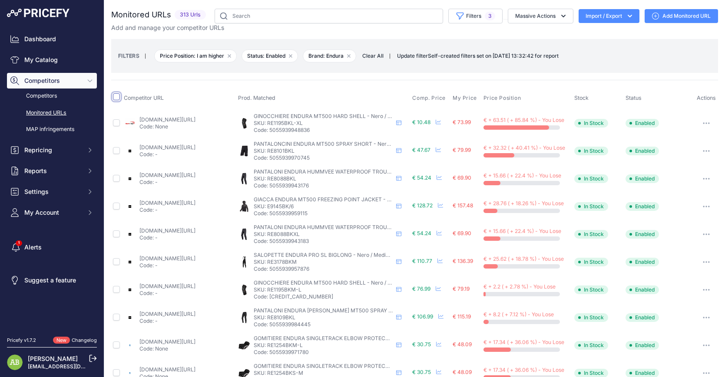
click at [114, 96] on input "checkbox" at bounding box center [116, 96] width 7 height 7
checkbox input "true"
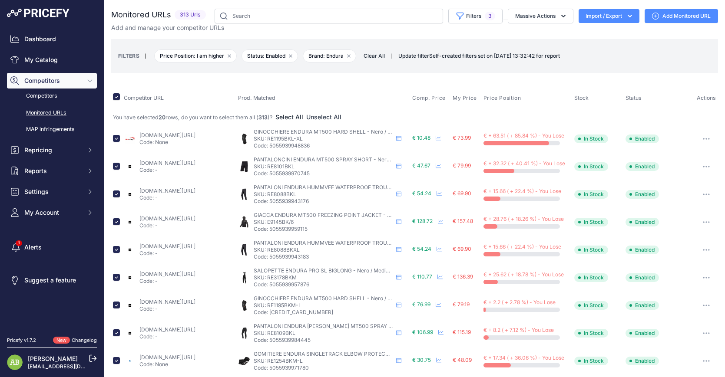
click at [297, 120] on button "Select All" at bounding box center [289, 117] width 28 height 9
click at [612, 16] on button "Import / Export" at bounding box center [608, 16] width 61 height 14
click at [611, 51] on div "Export" at bounding box center [607, 50] width 69 height 16
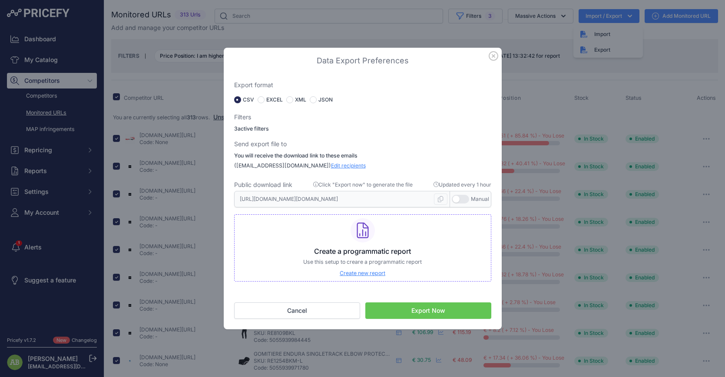
click at [413, 306] on button "Export Now" at bounding box center [428, 311] width 126 height 16
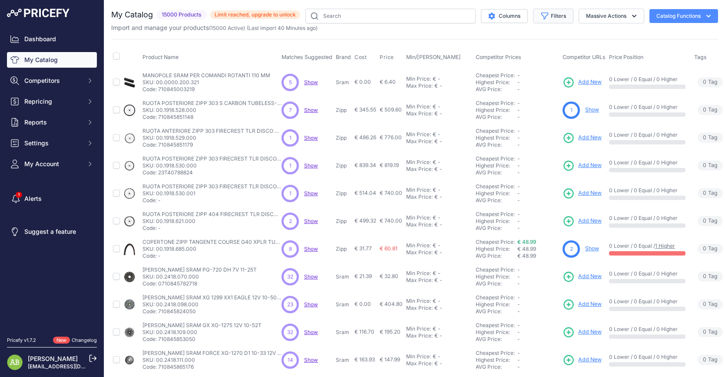
click at [541, 13] on icon "button" at bounding box center [544, 16] width 7 height 7
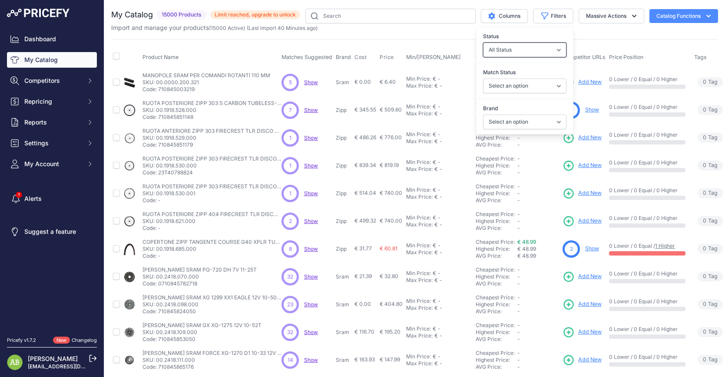
click at [522, 49] on select "All Status Only Enabled Only Disabled" at bounding box center [524, 50] width 83 height 15
select select "1"
click at [483, 43] on select "All Status Only Enabled Only Disabled" at bounding box center [524, 50] width 83 height 15
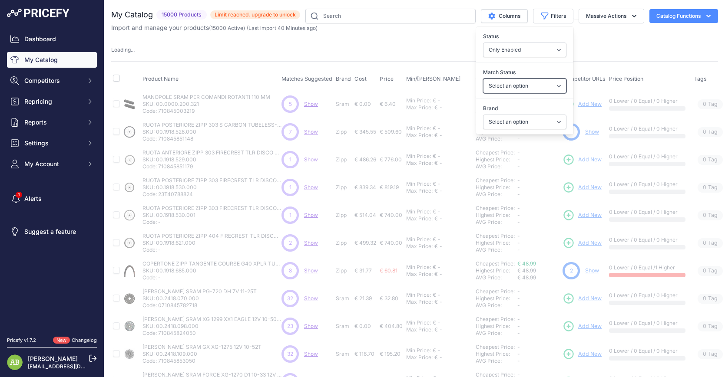
click at [512, 84] on select "Select an option Matched Unmatched" at bounding box center [524, 86] width 83 height 15
click at [510, 85] on select "Select an option Matched Unmatched" at bounding box center [524, 86] width 83 height 15
click at [508, 119] on select "Select an option 100% 4iiii ADIDAS All mountain style Alpinestars AMFLOW Andrea…" at bounding box center [524, 122] width 83 height 15
click at [510, 119] on select "Select an option 100% 4iiii ADIDAS All mountain style Alpinestars AMFLOW Andrea…" at bounding box center [524, 122] width 83 height 15
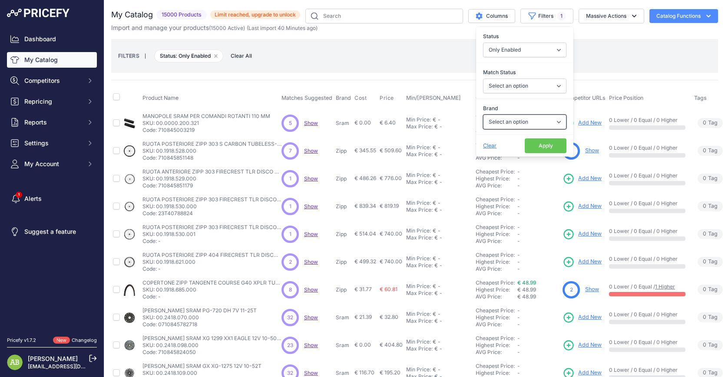
click at [519, 122] on select "Select an option 100% 4iiii ADIDAS All mountain style Alpinestars AMFLOW Andrea…" at bounding box center [524, 122] width 83 height 15
select select "Endura"
click at [483, 115] on select "Select an option 100% 4iiii ADIDAS All mountain style Alpinestars AMFLOW Andrea…" at bounding box center [524, 122] width 83 height 15
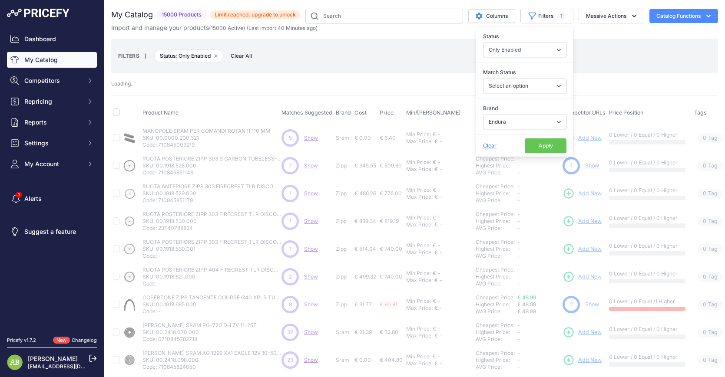
click at [542, 146] on button "Apply" at bounding box center [545, 145] width 42 height 15
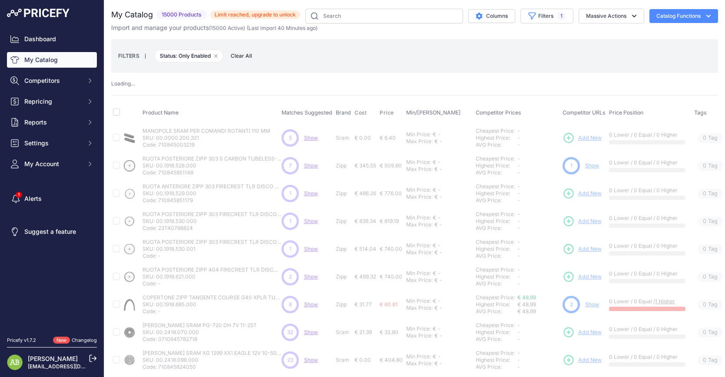
click at [672, 20] on button "Catalog Functions" at bounding box center [683, 16] width 69 height 14
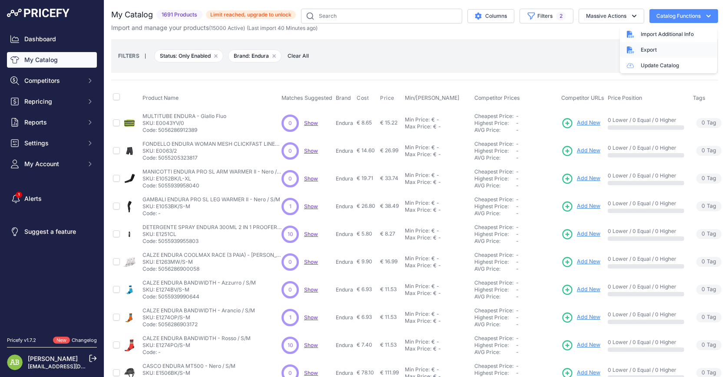
click at [639, 56] on div "Export" at bounding box center [668, 50] width 97 height 16
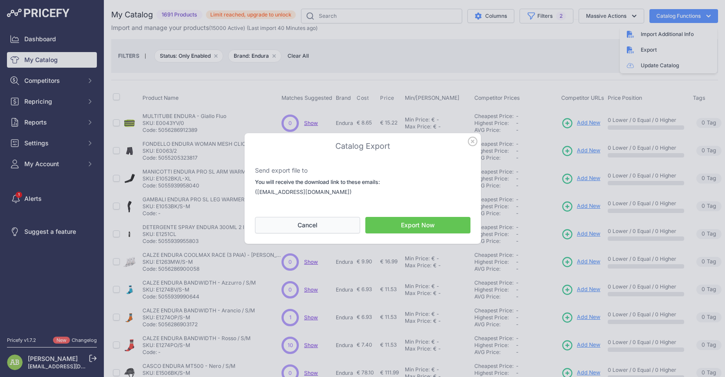
click at [336, 228] on button "Cancel" at bounding box center [307, 225] width 105 height 16
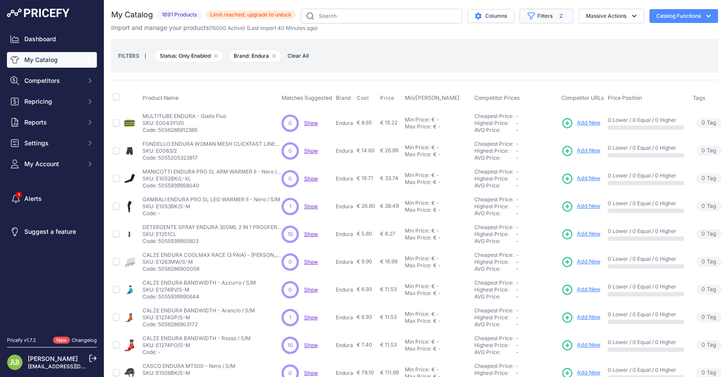
click at [548, 21] on button "Filters 2" at bounding box center [546, 16] width 54 height 15
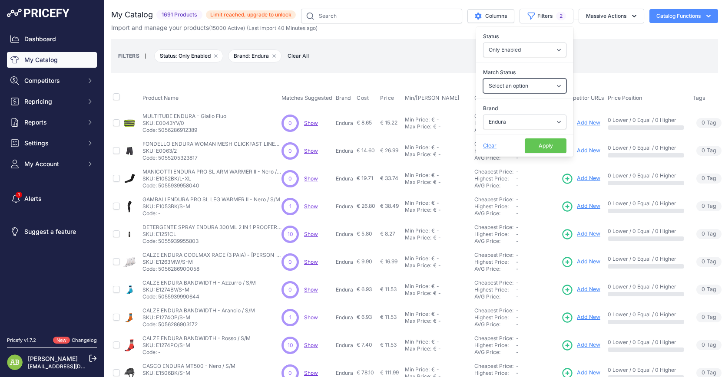
click at [506, 88] on select "Select an option Matched Unmatched" at bounding box center [524, 86] width 83 height 15
select select "1"
click at [483, 79] on select "Select an option Matched Unmatched" at bounding box center [524, 86] width 83 height 15
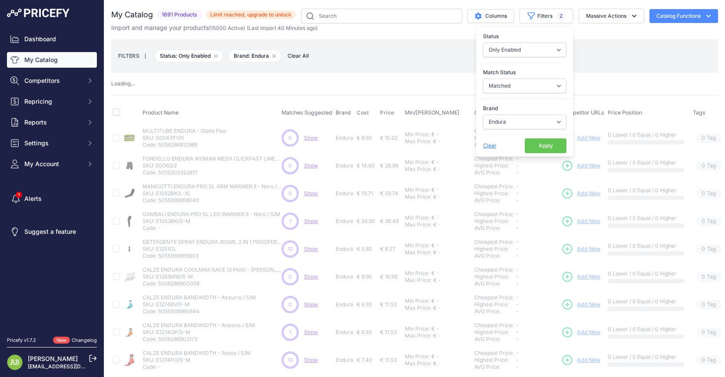
click at [534, 149] on button "Apply" at bounding box center [545, 145] width 42 height 15
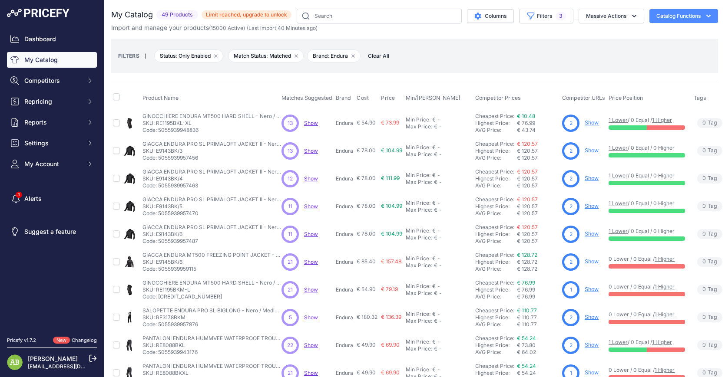
click at [700, 24] on div "Import and manage your products ( 15000 Active ) (Last import 40 Minutes ago)" at bounding box center [414, 27] width 606 height 9
click at [687, 16] on button "Catalog Functions" at bounding box center [683, 16] width 69 height 14
click at [657, 20] on button "Catalog Functions" at bounding box center [683, 16] width 69 height 14
click at [656, 45] on div "Export" at bounding box center [668, 50] width 97 height 16
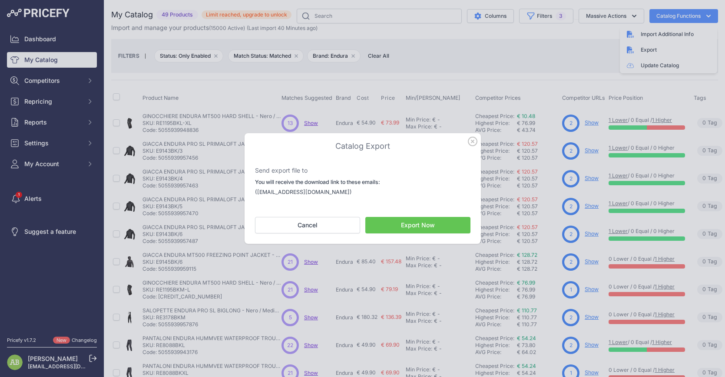
click at [386, 228] on button "Export Now" at bounding box center [417, 225] width 105 height 16
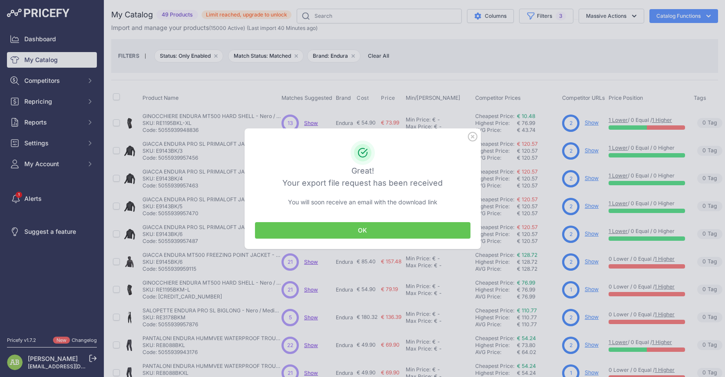
click at [90, 357] on div at bounding box center [362, 188] width 725 height 377
click at [353, 226] on button "OK" at bounding box center [362, 230] width 215 height 16
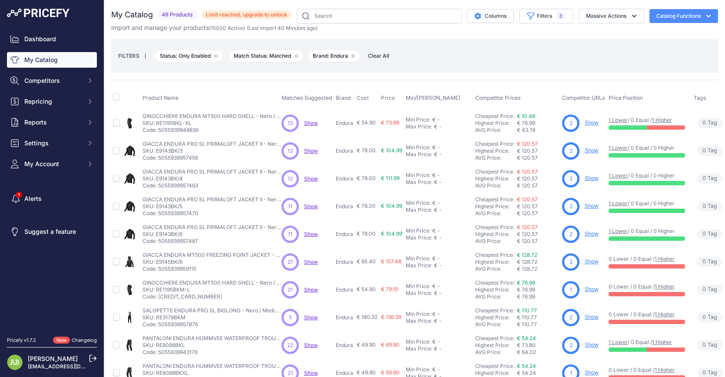
click at [87, 363] on div "Alberto Biffi sales@pro-m.com" at bounding box center [52, 363] width 90 height 16
click at [94, 356] on icon at bounding box center [93, 359] width 8 height 8
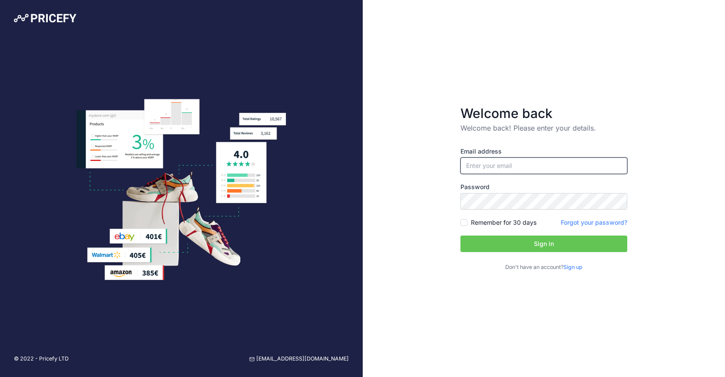
click at [478, 169] on input "email" at bounding box center [543, 166] width 167 height 16
type input "[EMAIL_ADDRESS][DOMAIN_NAME]"
click at [505, 242] on button "Sign in" at bounding box center [543, 244] width 167 height 16
